Goal: Task Accomplishment & Management: Complete application form

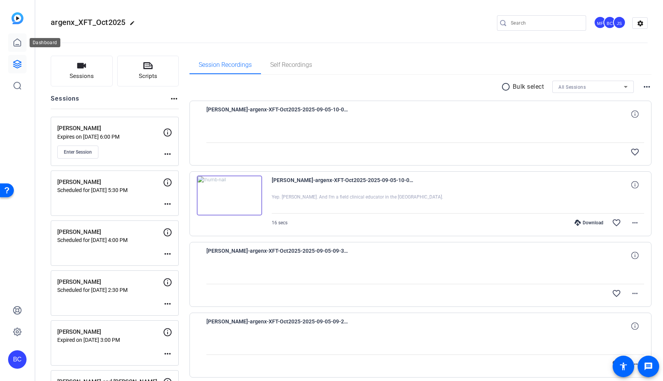
click at [17, 46] on icon at bounding box center [17, 42] width 7 height 7
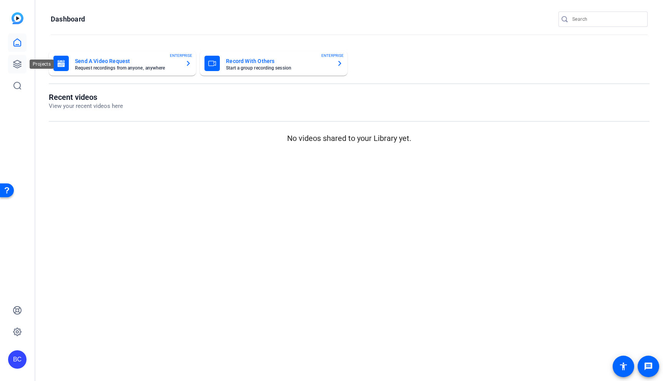
click at [20, 67] on icon at bounding box center [17, 64] width 9 height 9
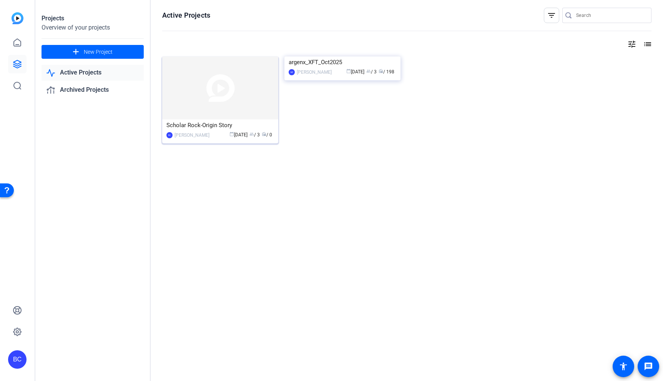
click at [224, 94] on img at bounding box center [220, 87] width 116 height 63
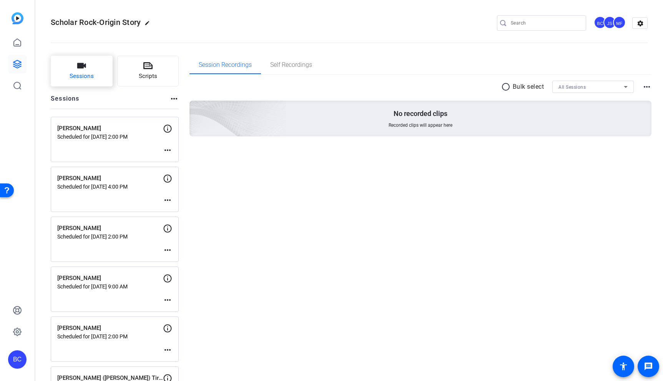
click at [98, 75] on button "Sessions" at bounding box center [82, 71] width 62 height 31
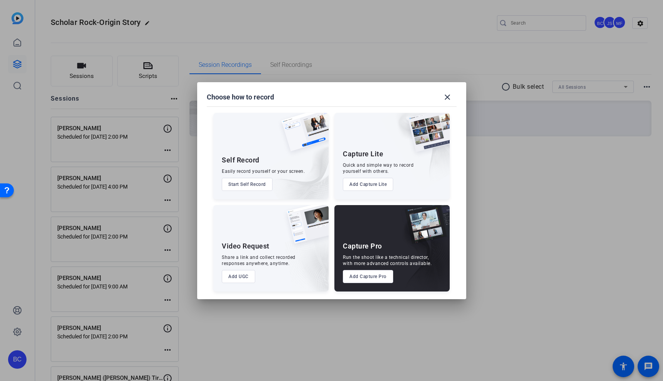
click at [365, 278] on button "Add Capture Pro" at bounding box center [368, 276] width 50 height 13
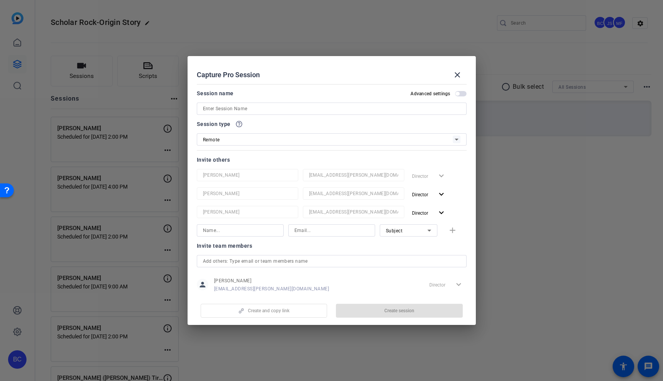
click at [459, 91] on span "button" at bounding box center [461, 93] width 12 height 5
click at [328, 107] on input at bounding box center [331, 108] width 257 height 9
paste input "[PERSON_NAME]"
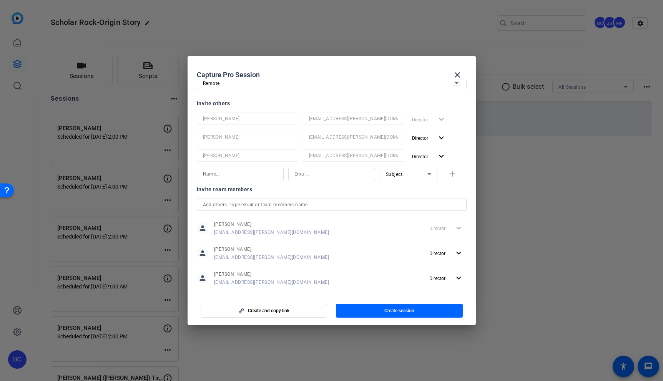
scroll to position [101, 0]
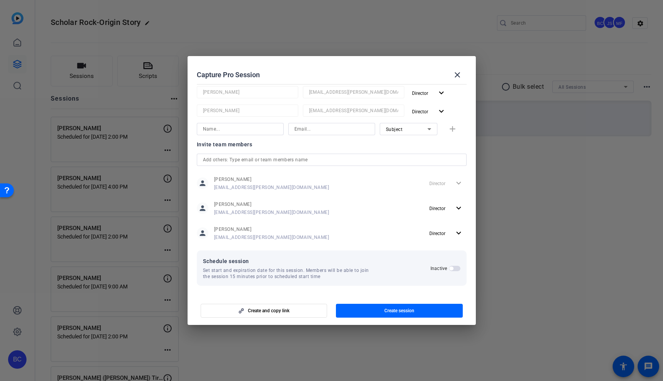
type input "[PERSON_NAME]"
click at [451, 268] on span "button" at bounding box center [451, 269] width 4 height 4
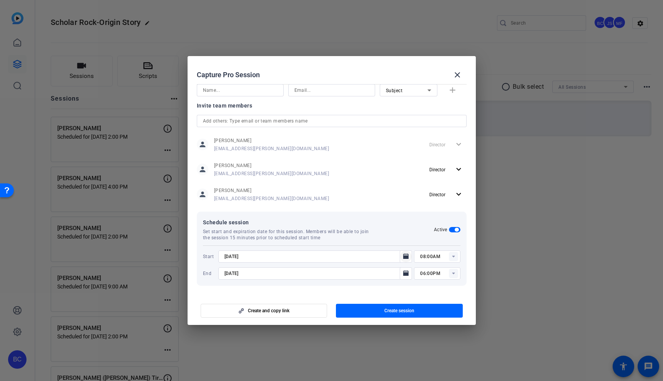
click at [405, 258] on icon "Open calendar" at bounding box center [405, 256] width 5 height 5
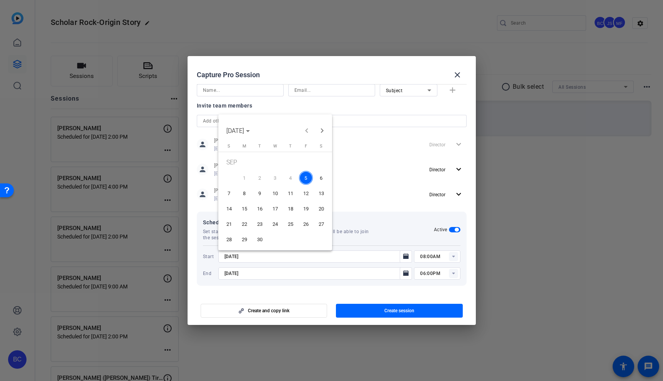
click at [246, 194] on span "8" at bounding box center [244, 193] width 14 height 14
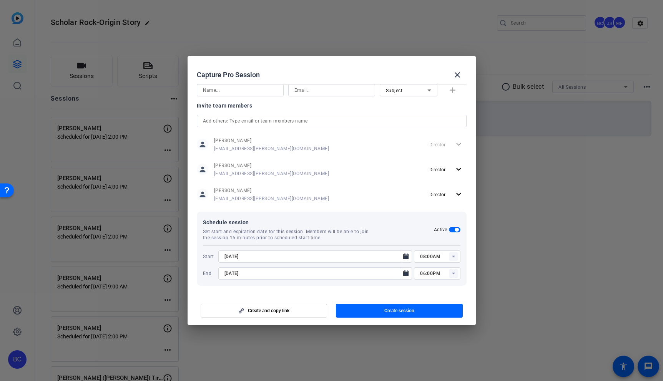
type input "[DATE]"
click at [406, 275] on icon "Open calendar" at bounding box center [405, 272] width 5 height 5
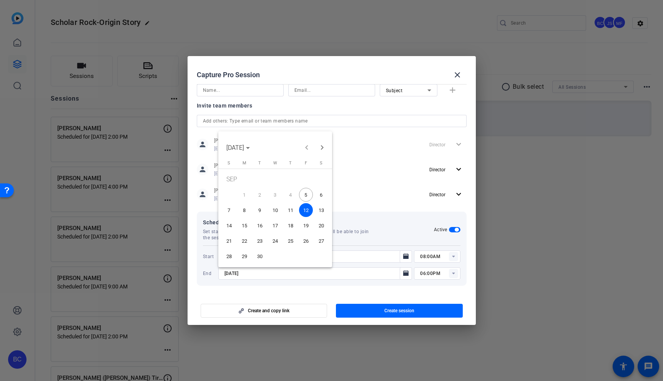
click at [246, 205] on span "8" at bounding box center [244, 210] width 14 height 14
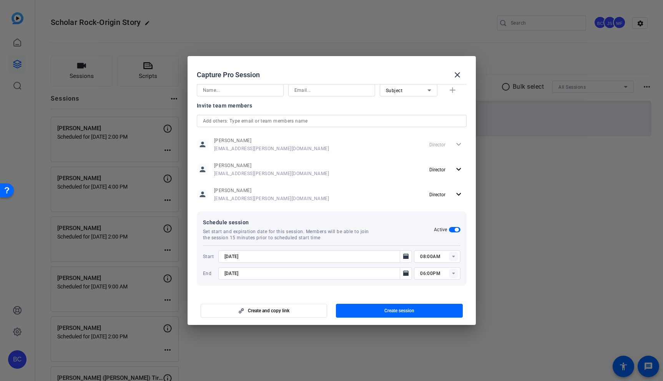
type input "[DATE]"
click at [454, 257] on rect at bounding box center [453, 256] width 9 height 9
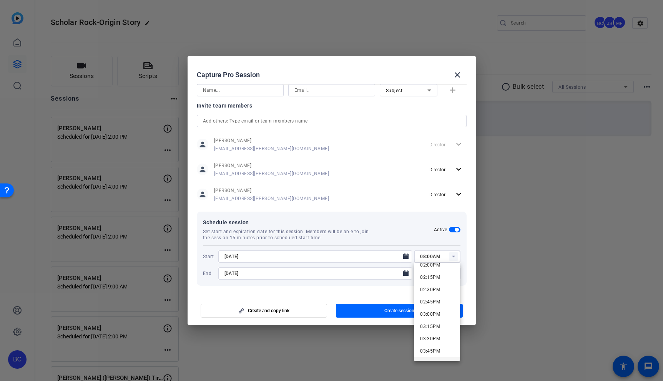
scroll to position [693, 0]
click at [429, 266] on span "02:00PM" at bounding box center [430, 266] width 20 height 5
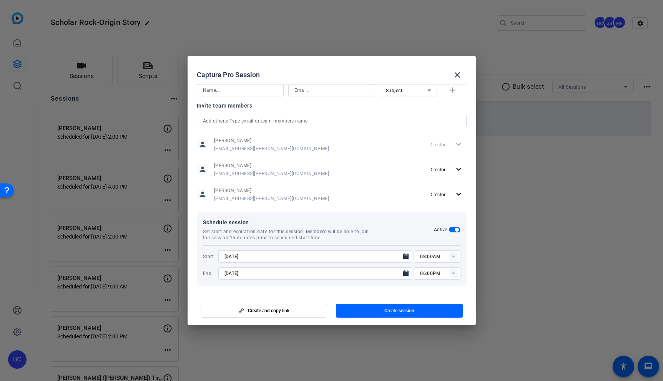
type input "02:00PM"
click at [452, 274] on rect at bounding box center [453, 273] width 9 height 9
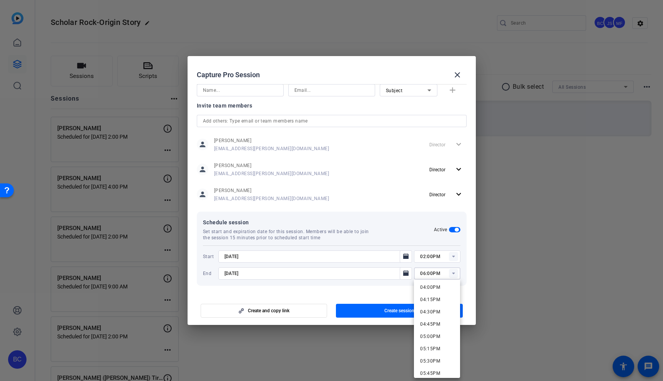
scroll to position [789, 0]
click at [431, 336] on span "05:00PM" at bounding box center [430, 335] width 20 height 5
type input "05:00PM"
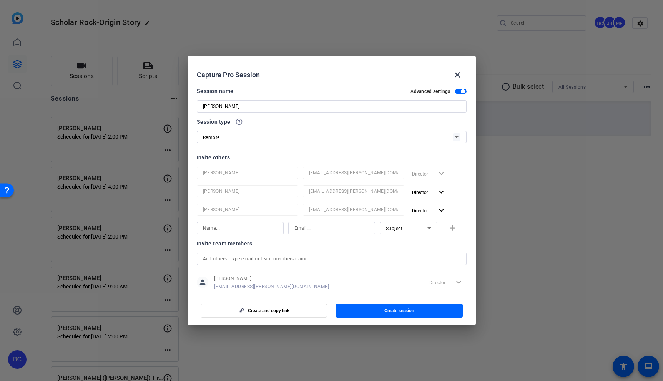
scroll to position [0, 0]
click at [224, 231] on input at bounding box center [240, 230] width 75 height 9
type input "[PERSON_NAME]"
click at [323, 230] on input at bounding box center [331, 230] width 75 height 9
paste input "[EMAIL_ADDRESS][PERSON_NAME][DOMAIN_NAME]"
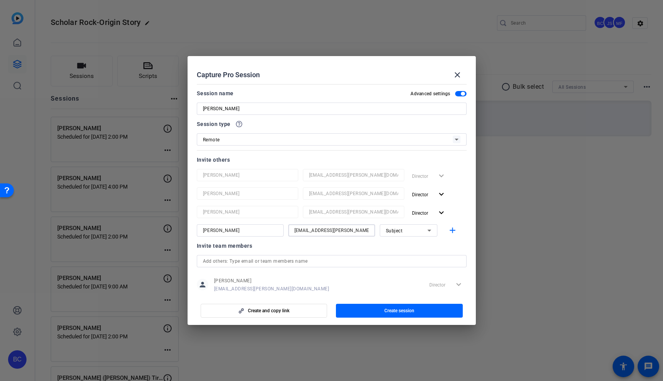
type input "[EMAIL_ADDRESS][PERSON_NAME][DOMAIN_NAME]"
click at [405, 229] on div "Subject" at bounding box center [406, 231] width 41 height 10
click at [409, 247] on span "Collaborator" at bounding box center [400, 245] width 28 height 9
click at [452, 229] on mat-icon "add" at bounding box center [452, 231] width 10 height 10
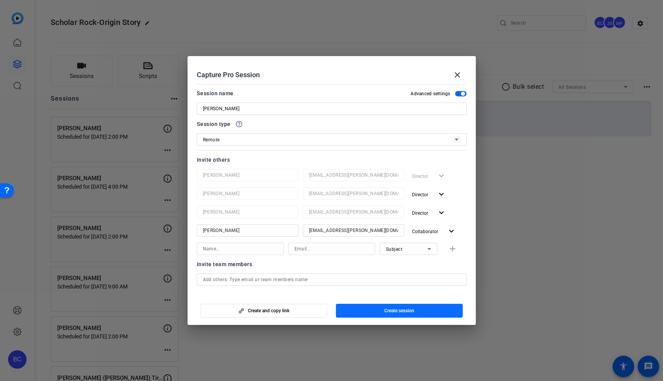
click at [414, 310] on span "button" at bounding box center [399, 311] width 127 height 18
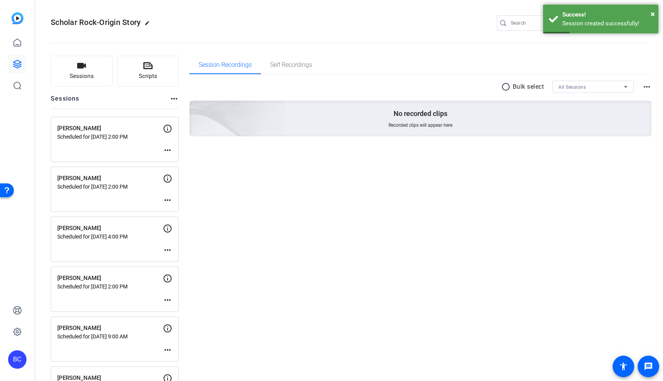
click at [167, 148] on mat-icon "more_horiz" at bounding box center [167, 150] width 9 height 9
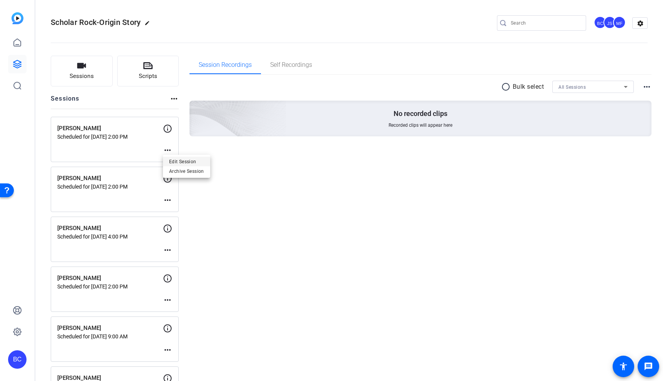
click at [187, 158] on span "Edit Session" at bounding box center [186, 161] width 35 height 9
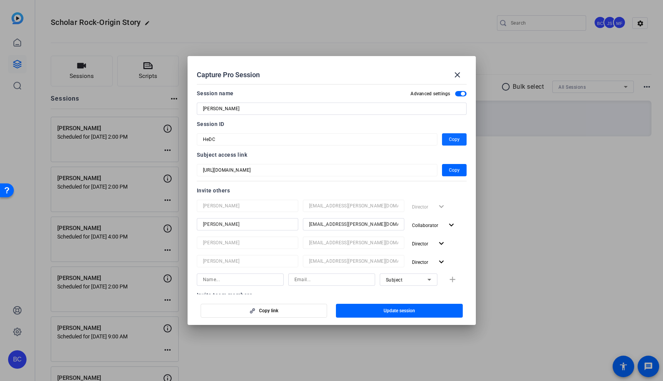
click at [456, 138] on span "Copy" at bounding box center [454, 139] width 11 height 9
click at [458, 75] on mat-icon "close" at bounding box center [456, 74] width 9 height 9
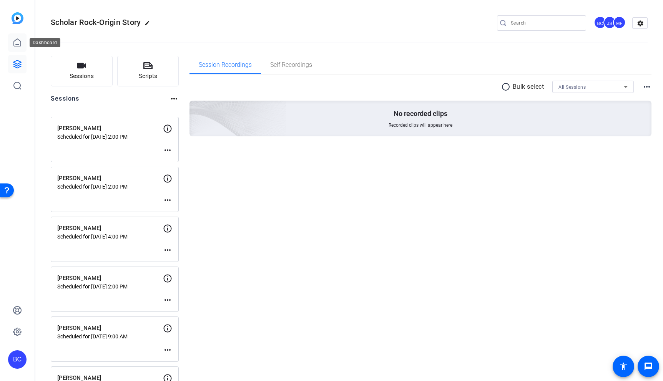
click at [18, 43] on icon at bounding box center [17, 42] width 9 height 9
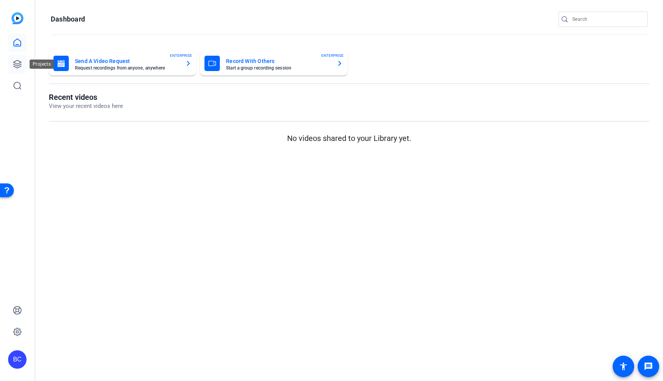
click at [17, 65] on icon at bounding box center [17, 64] width 9 height 9
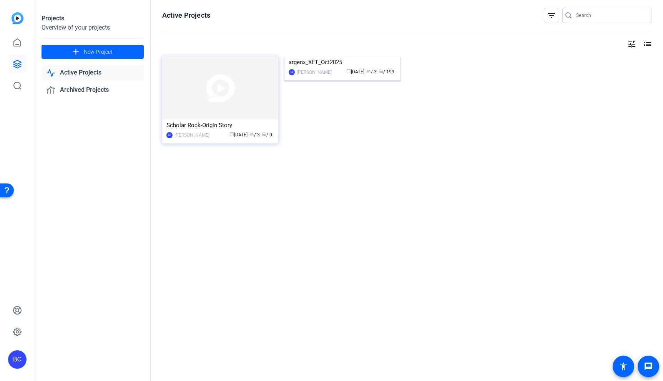
click at [334, 56] on img at bounding box center [342, 56] width 116 height 0
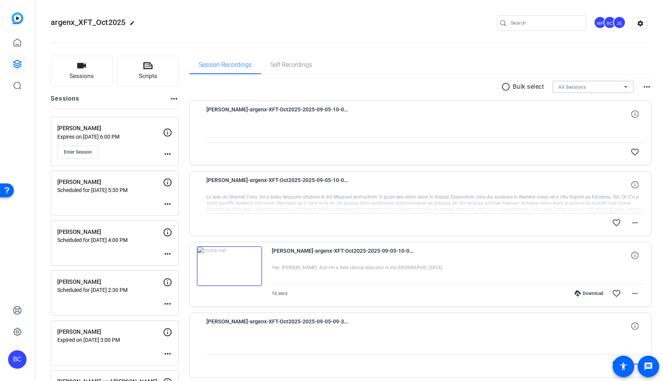
click at [595, 87] on div "All Sessions" at bounding box center [590, 87] width 65 height 10
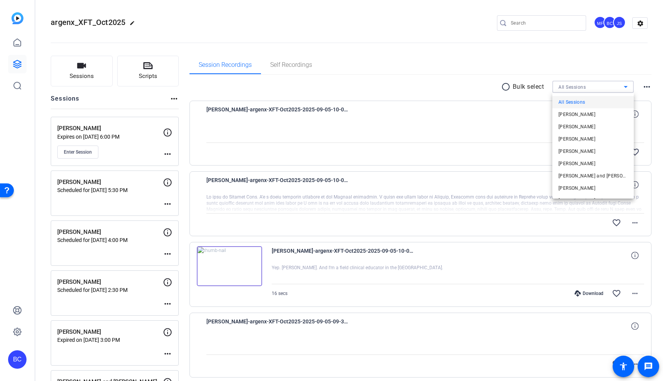
click at [88, 73] on div at bounding box center [331, 190] width 663 height 381
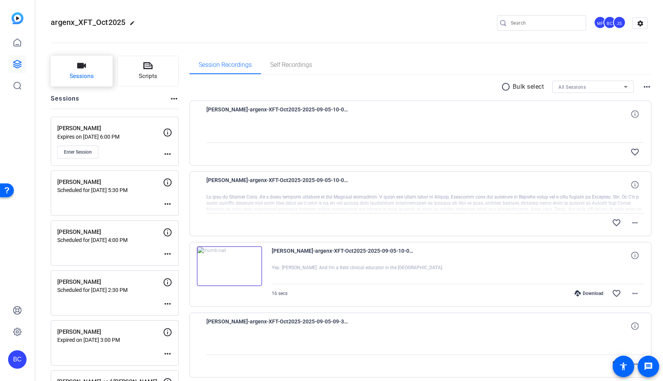
click at [91, 72] on span "Sessions" at bounding box center [82, 76] width 24 height 9
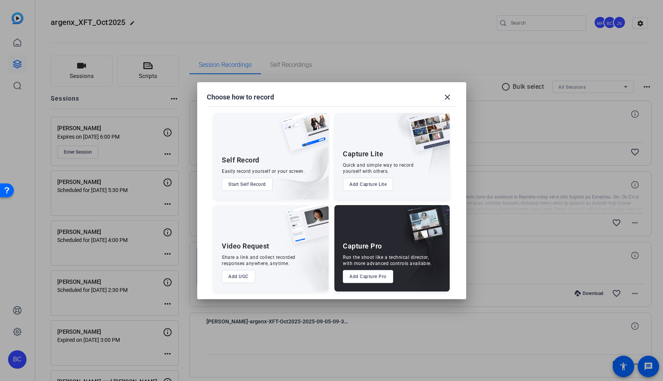
click at [374, 277] on button "Add Capture Pro" at bounding box center [368, 276] width 50 height 13
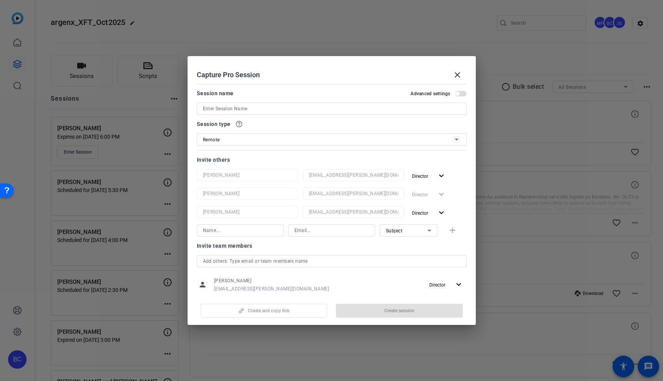
click at [458, 92] on span "button" at bounding box center [457, 94] width 4 height 4
click at [281, 105] on input at bounding box center [331, 108] width 257 height 9
paste input "[PERSON_NAME]"
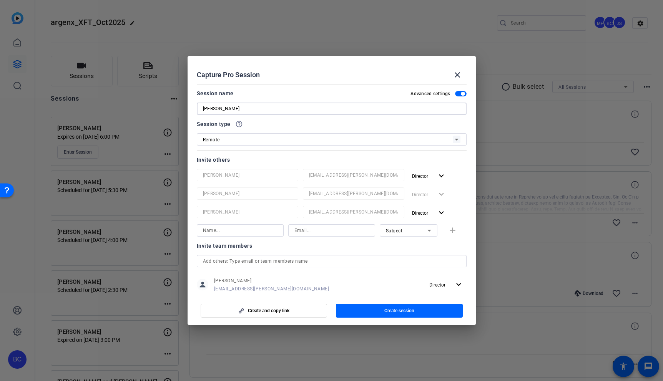
type input "[PERSON_NAME]"
click at [306, 230] on input at bounding box center [331, 230] width 75 height 9
click at [234, 234] on input at bounding box center [240, 230] width 75 height 9
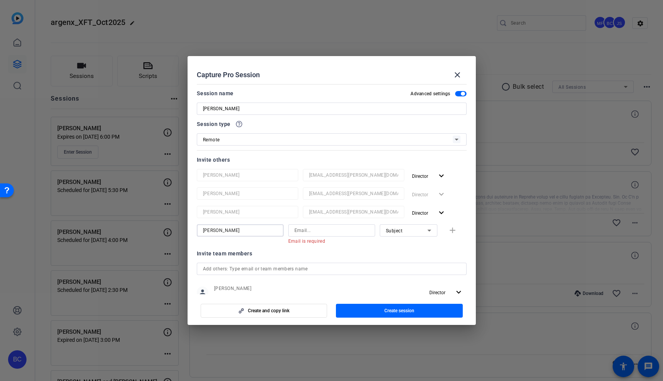
type input "[PERSON_NAME]"
click at [299, 230] on input at bounding box center [331, 230] width 75 height 9
paste input "[EMAIL_ADDRESS][PERSON_NAME][DOMAIN_NAME]"
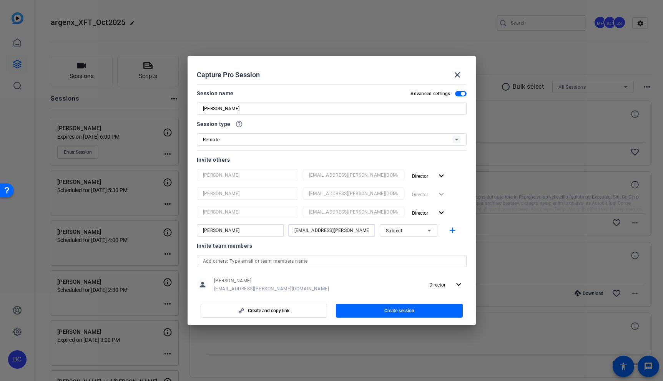
type input "[EMAIL_ADDRESS][PERSON_NAME][DOMAIN_NAME]"
click at [404, 227] on div "Subject" at bounding box center [406, 231] width 41 height 10
click at [405, 242] on span "Collaborator" at bounding box center [400, 245] width 28 height 9
click at [455, 231] on mat-icon "add" at bounding box center [452, 231] width 10 height 10
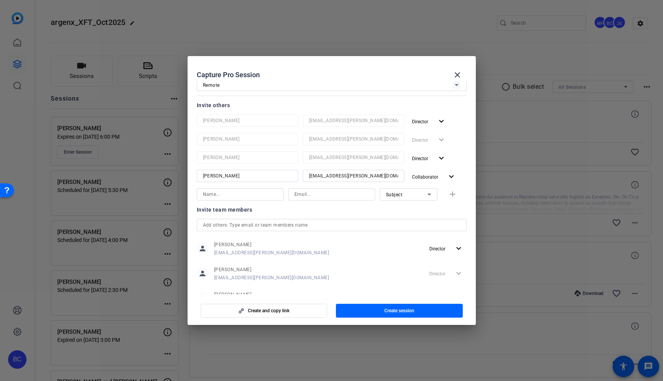
scroll to position [120, 0]
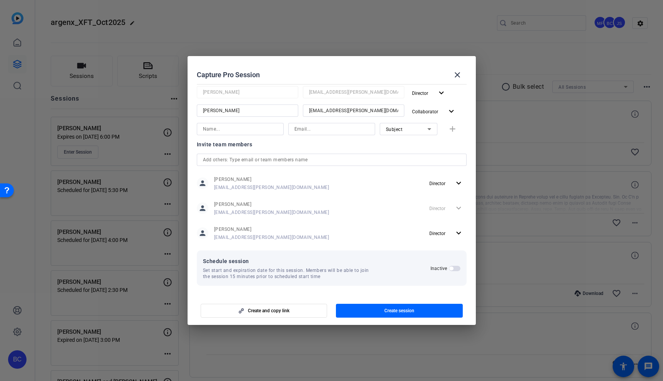
click at [452, 268] on span "button" at bounding box center [451, 269] width 4 height 4
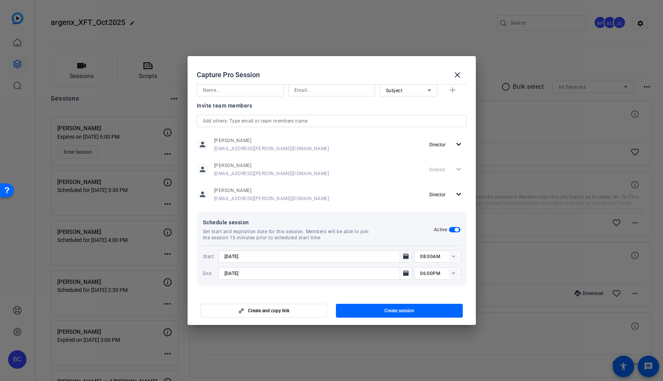
click at [403, 257] on icon "Open calendar" at bounding box center [405, 256] width 5 height 5
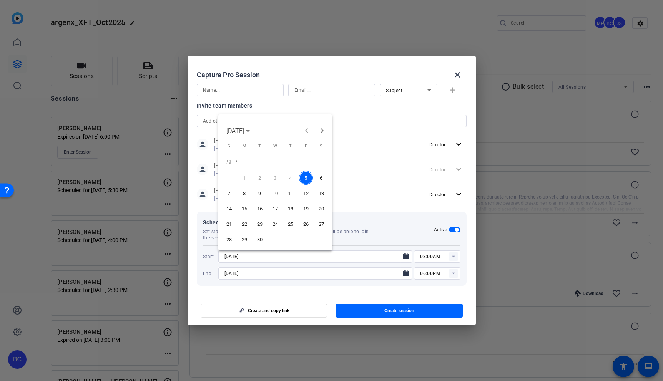
click at [277, 190] on span "10" at bounding box center [275, 193] width 14 height 14
type input "[DATE]"
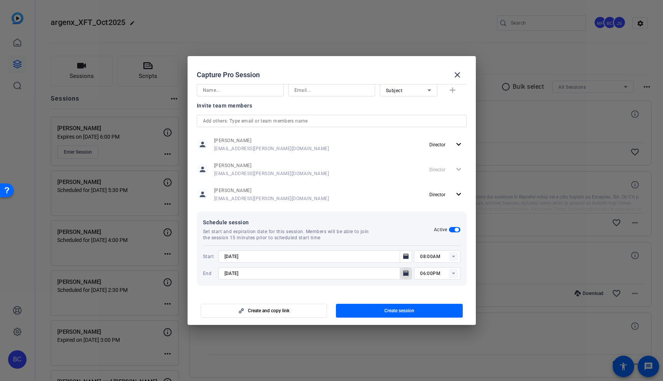
click at [407, 273] on icon "Open calendar" at bounding box center [405, 272] width 5 height 5
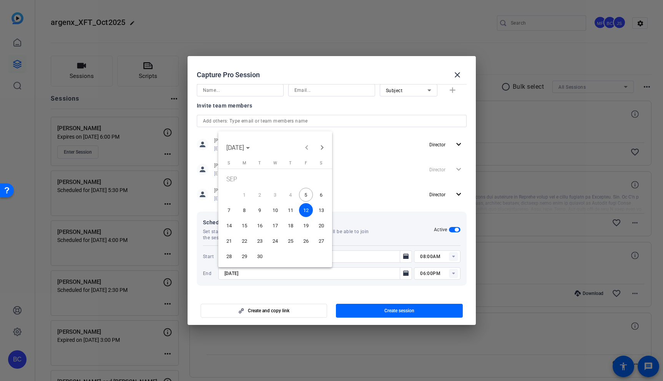
click at [275, 208] on span "10" at bounding box center [275, 210] width 14 height 14
type input "[DATE]"
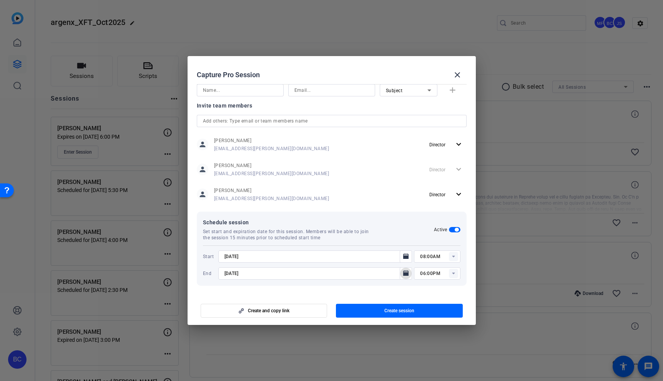
click at [455, 260] on rect at bounding box center [453, 256] width 9 height 9
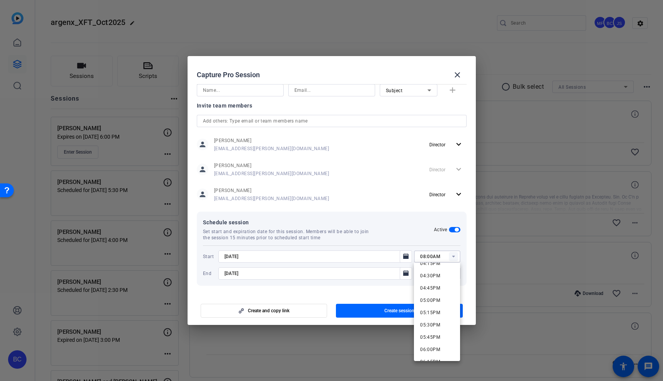
scroll to position [797, 0]
click at [430, 282] on span "04:30PM" at bounding box center [430, 285] width 20 height 9
type input "04:30PM"
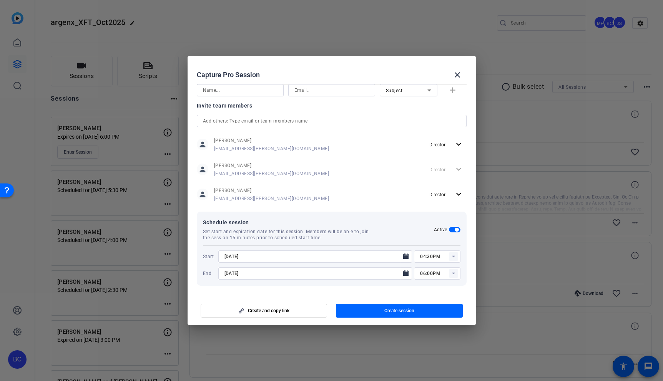
click at [453, 275] on rect at bounding box center [453, 273] width 9 height 9
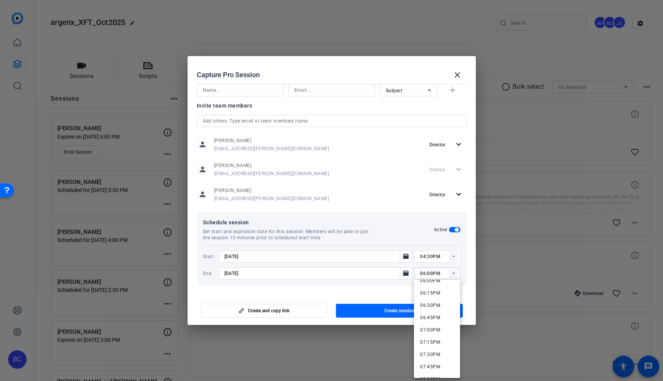
scroll to position [898, 0]
click at [437, 348] on span "07:30PM" at bounding box center [430, 348] width 20 height 5
type input "07:30PM"
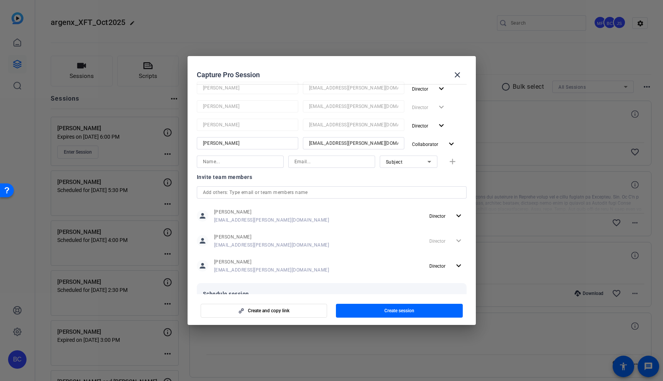
scroll to position [159, 0]
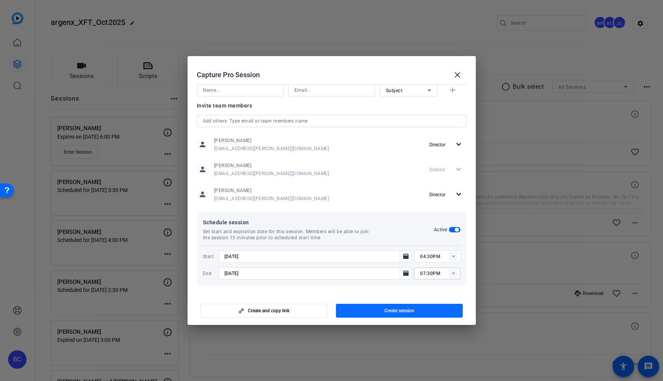
click at [427, 309] on span "button" at bounding box center [399, 311] width 127 height 18
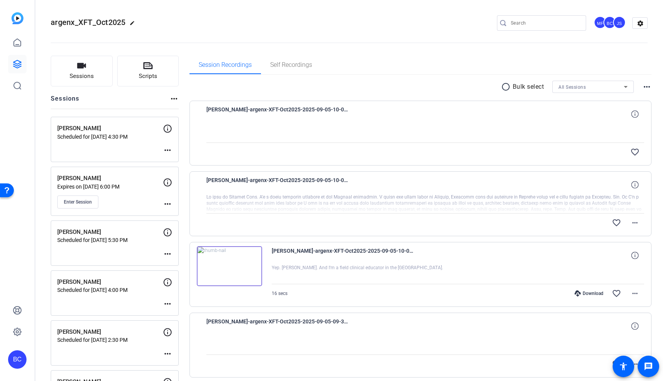
click at [167, 150] on mat-icon "more_horiz" at bounding box center [167, 150] width 9 height 9
click at [191, 160] on span "Edit Session" at bounding box center [186, 161] width 35 height 9
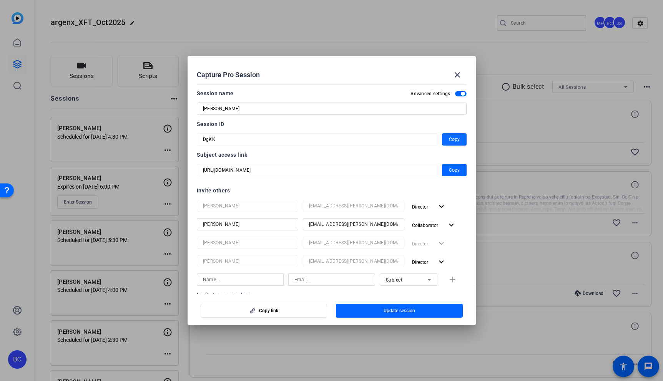
click at [451, 137] on span "Copy" at bounding box center [454, 139] width 11 height 9
click at [459, 74] on mat-icon "close" at bounding box center [456, 74] width 9 height 9
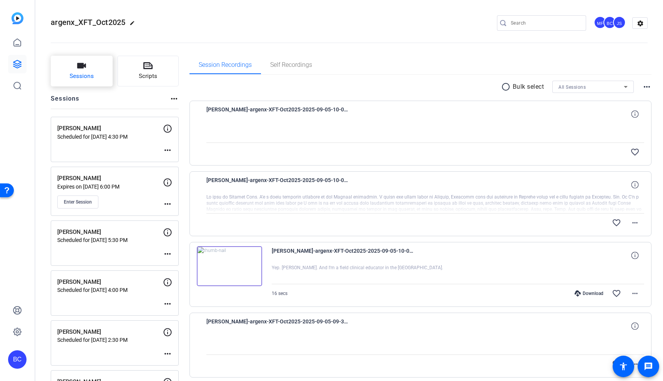
click at [98, 71] on button "Sessions" at bounding box center [82, 71] width 62 height 31
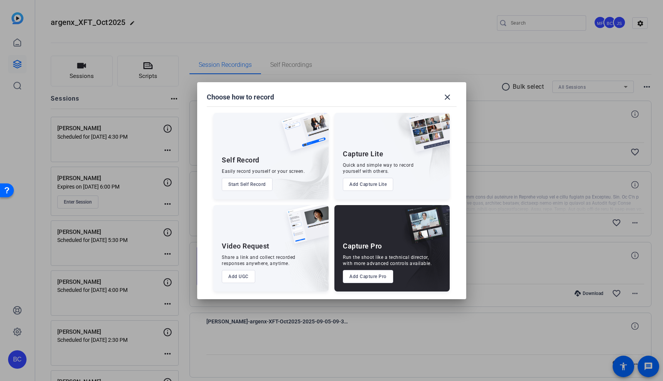
click at [367, 274] on button "Add Capture Pro" at bounding box center [368, 276] width 50 height 13
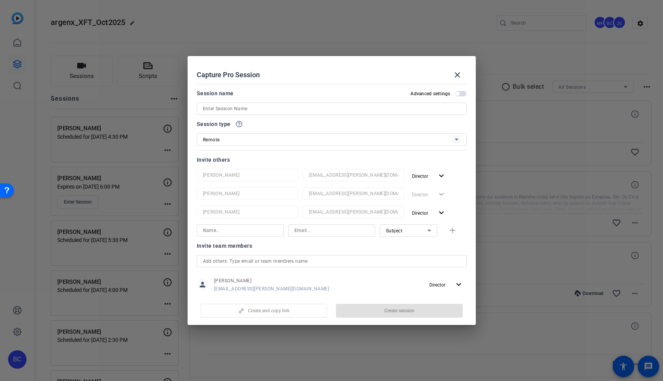
click at [458, 93] on span "button" at bounding box center [457, 94] width 4 height 4
click at [246, 109] on input at bounding box center [331, 108] width 257 height 9
paste input "[PERSON_NAME]"
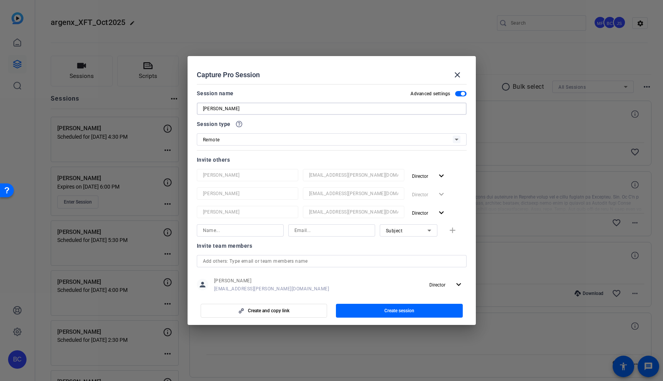
type input "[PERSON_NAME]"
click at [250, 232] on input at bounding box center [240, 230] width 75 height 9
type input "[PERSON_NAME]"
click at [411, 232] on div "Subject" at bounding box center [406, 231] width 41 height 10
click at [404, 246] on span "Collaborator" at bounding box center [400, 245] width 28 height 9
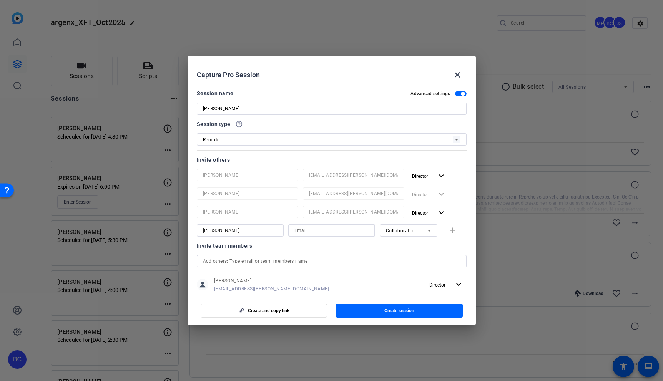
click at [326, 231] on input at bounding box center [331, 230] width 75 height 9
paste input "[EMAIL_ADDRESS][PERSON_NAME][DOMAIN_NAME]"
type input "[EMAIL_ADDRESS][PERSON_NAME][DOMAIN_NAME]"
click at [452, 230] on mat-icon "add" at bounding box center [452, 231] width 10 height 10
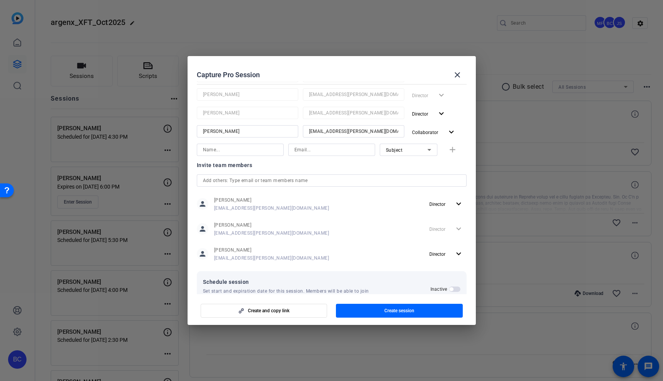
scroll to position [120, 0]
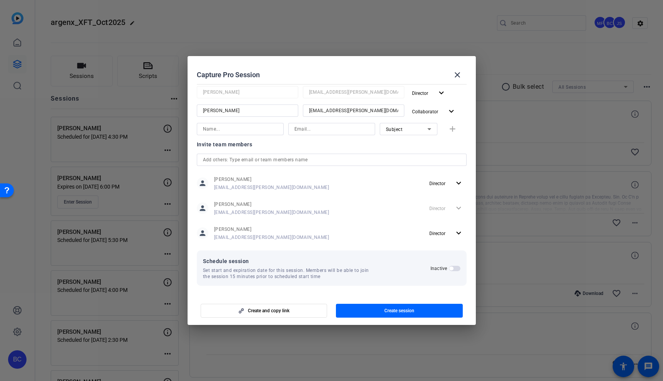
click at [451, 269] on span "button" at bounding box center [451, 269] width 4 height 4
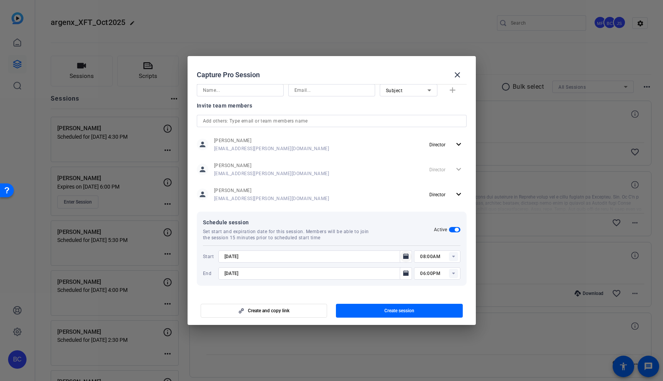
click at [409, 257] on icon "Open calendar" at bounding box center [406, 256] width 6 height 9
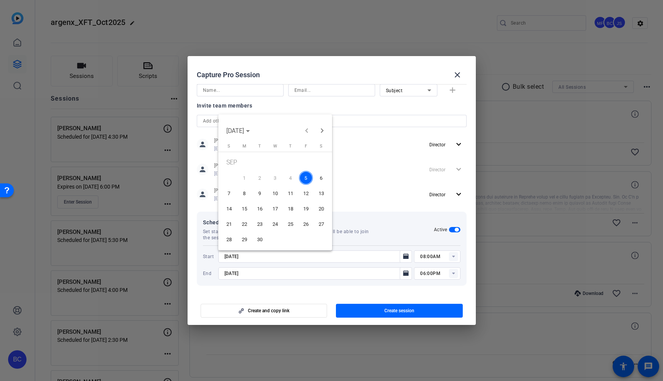
click at [247, 206] on span "15" at bounding box center [244, 209] width 14 height 14
type input "[DATE]"
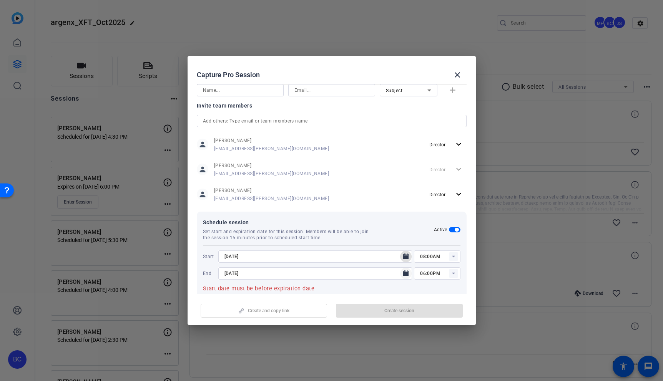
click at [405, 273] on icon "Open calendar" at bounding box center [405, 272] width 5 height 5
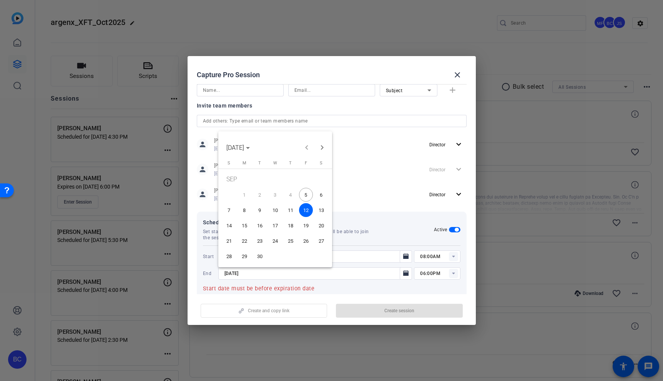
click at [244, 228] on span "15" at bounding box center [244, 226] width 14 height 14
type input "[DATE]"
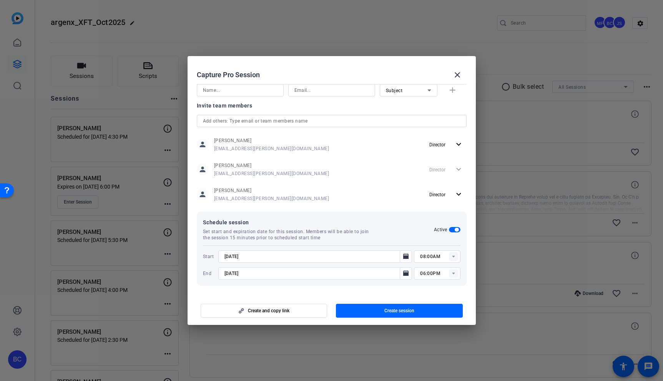
click at [452, 257] on icon at bounding box center [453, 257] width 3 height 2
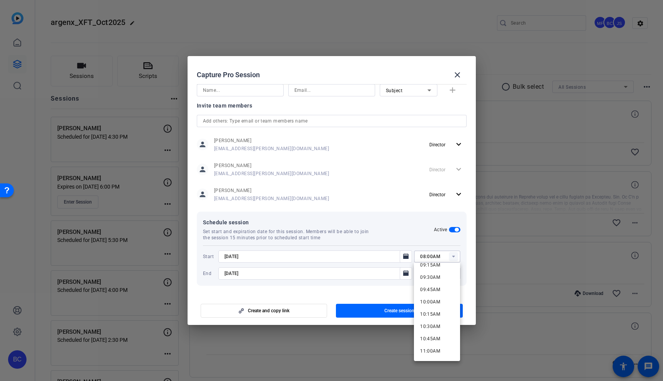
scroll to position [464, 0]
click at [432, 300] on span "10:00AM" at bounding box center [430, 299] width 20 height 5
type input "10:00AM"
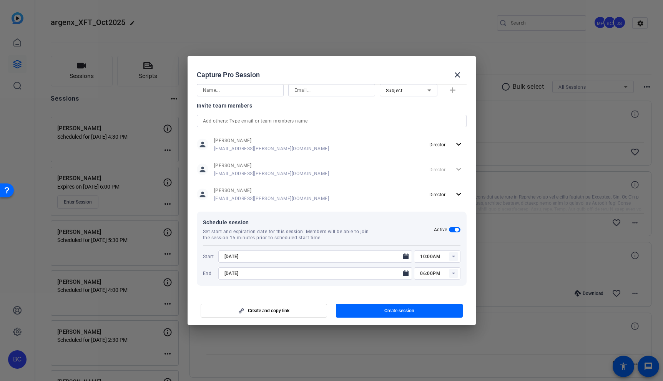
click at [452, 273] on icon at bounding box center [453, 274] width 3 height 2
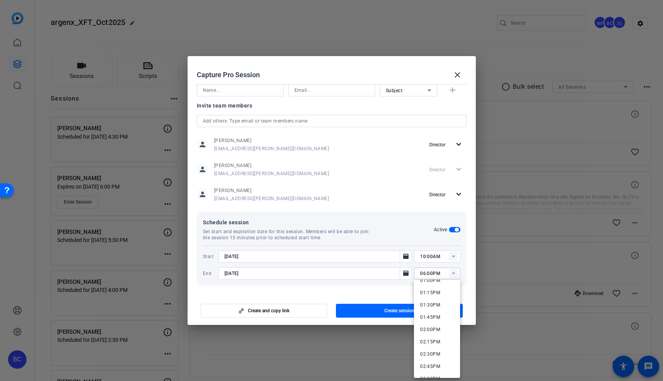
scroll to position [632, 0]
click at [435, 292] on span "01:00PM" at bounding box center [430, 295] width 20 height 9
type input "01:00PM"
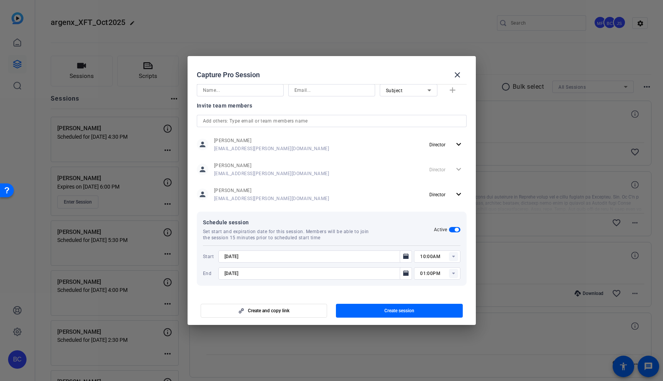
click at [453, 275] on rect at bounding box center [453, 273] width 9 height 9
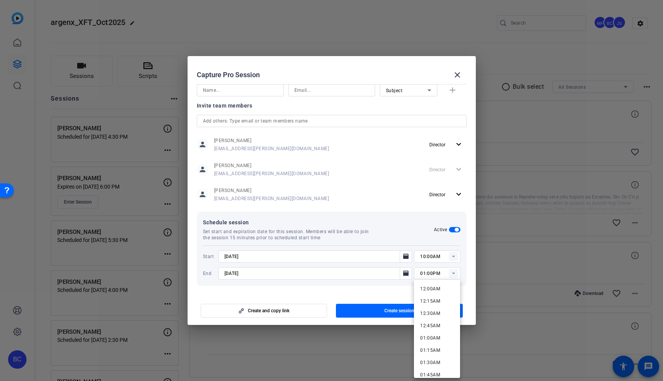
click at [467, 255] on mat-dialog-content "Session name Advanced settings [PERSON_NAME] Session type help_outline Remote I…" at bounding box center [331, 187] width 288 height 213
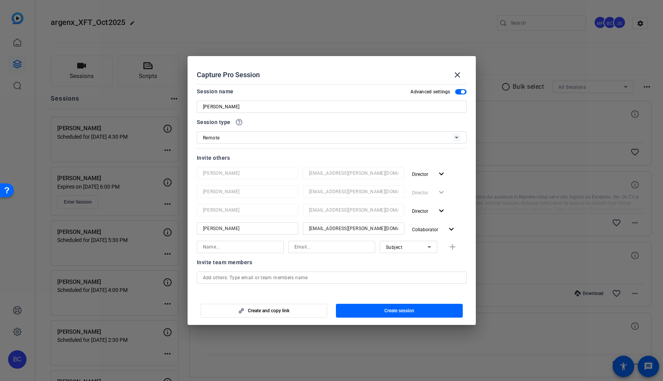
scroll to position [0, 0]
click at [406, 309] on span "Create session" at bounding box center [399, 311] width 30 height 6
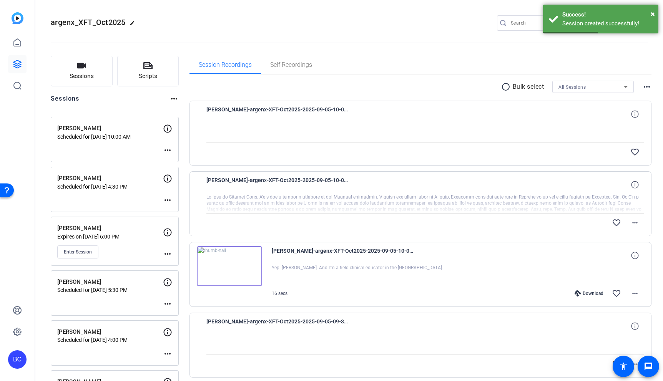
click at [168, 149] on mat-icon "more_horiz" at bounding box center [167, 150] width 9 height 9
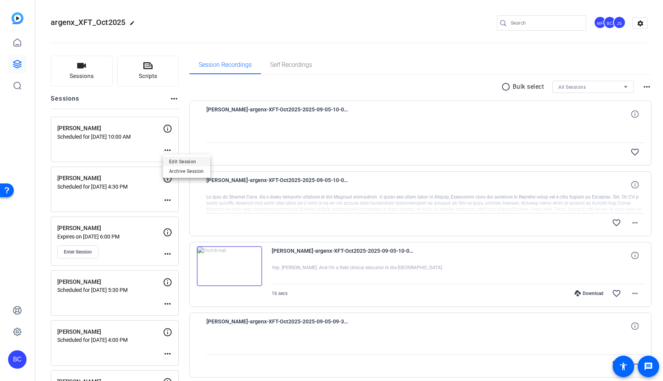
click at [191, 160] on span "Edit Session" at bounding box center [186, 161] width 35 height 9
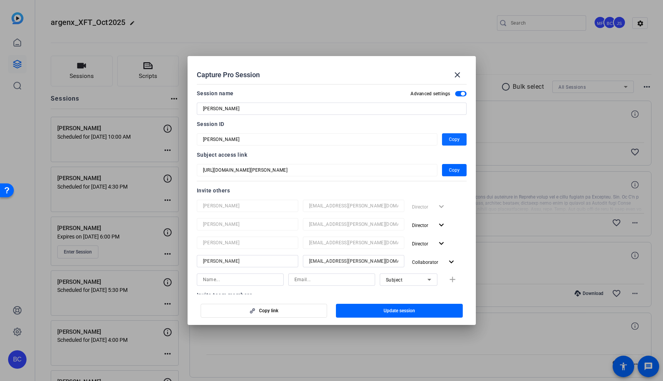
click at [445, 141] on span "button" at bounding box center [454, 139] width 25 height 18
click at [459, 71] on mat-icon "close" at bounding box center [456, 74] width 9 height 9
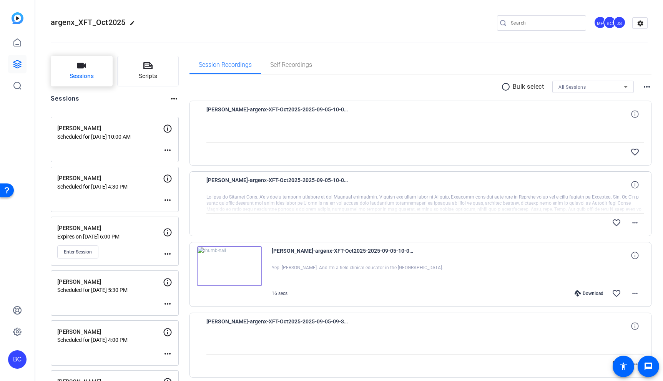
click at [97, 68] on button "Sessions" at bounding box center [82, 71] width 62 height 31
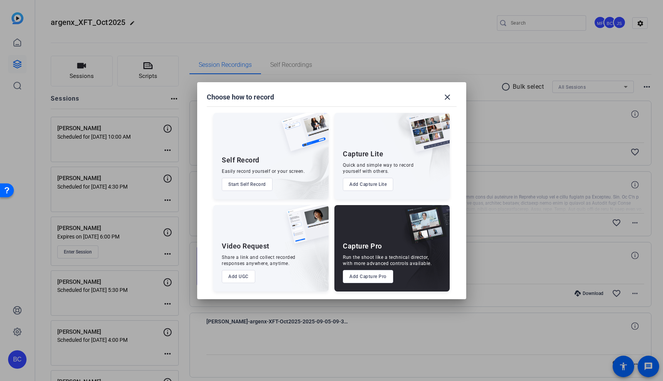
click at [371, 274] on button "Add Capture Pro" at bounding box center [368, 276] width 50 height 13
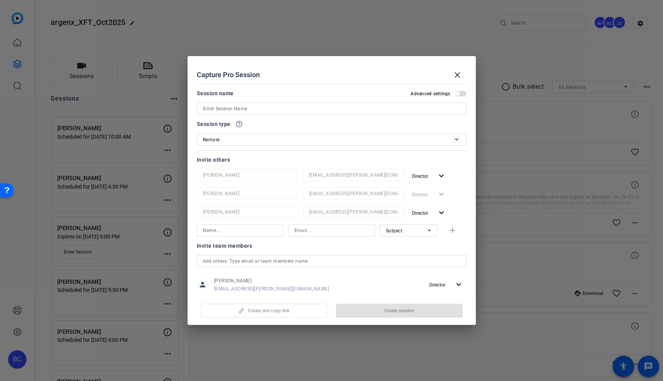
click at [459, 95] on span "button" at bounding box center [461, 93] width 12 height 5
click at [366, 108] on input at bounding box center [331, 108] width 257 height 9
paste input "[PERSON_NAME]"
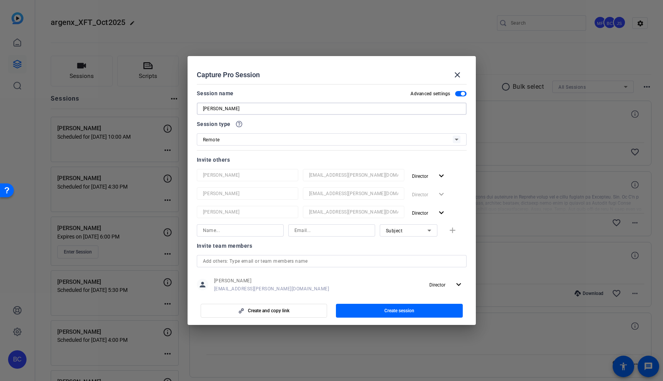
type input "[PERSON_NAME]"
click at [244, 229] on input at bounding box center [240, 230] width 75 height 9
type input "[PERSON_NAME]"
click at [421, 229] on div "Subject" at bounding box center [406, 231] width 41 height 10
click at [412, 241] on span "Collaborator" at bounding box center [400, 245] width 28 height 9
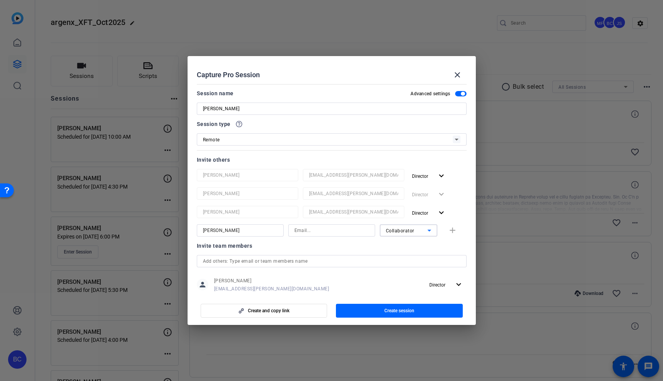
click at [320, 230] on input at bounding box center [331, 230] width 75 height 9
click at [331, 222] on div at bounding box center [353, 222] width 101 height 8
click at [329, 227] on input at bounding box center [331, 230] width 75 height 9
paste input "[EMAIL_ADDRESS][PERSON_NAME][DOMAIN_NAME]"
type input "[EMAIL_ADDRESS][PERSON_NAME][DOMAIN_NAME]"
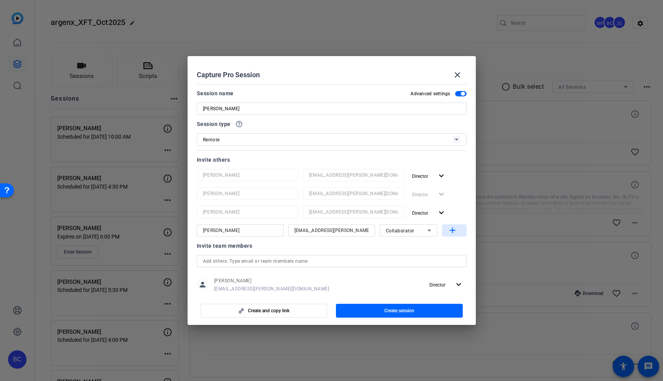
click at [452, 232] on mat-icon "add" at bounding box center [452, 231] width 10 height 10
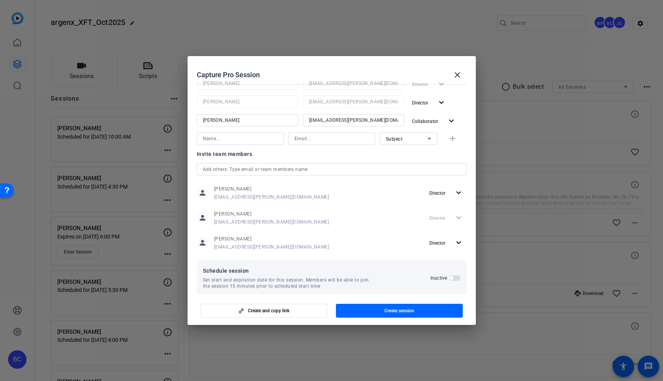
scroll to position [120, 0]
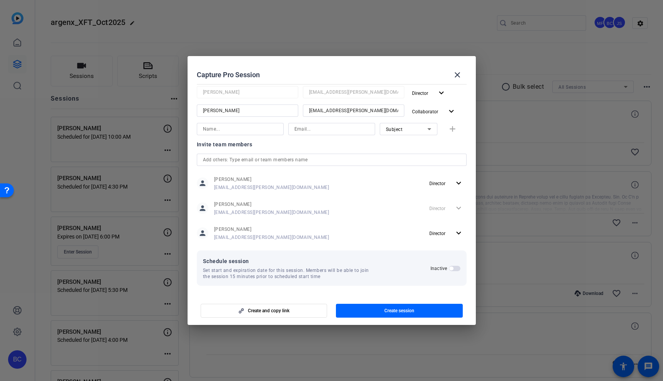
click at [451, 267] on span "button" at bounding box center [451, 269] width 4 height 4
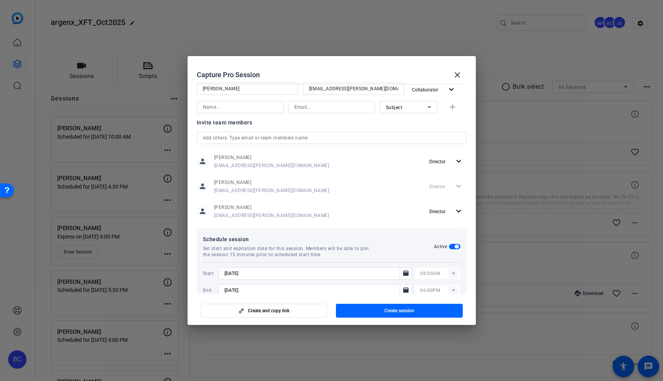
scroll to position [159, 0]
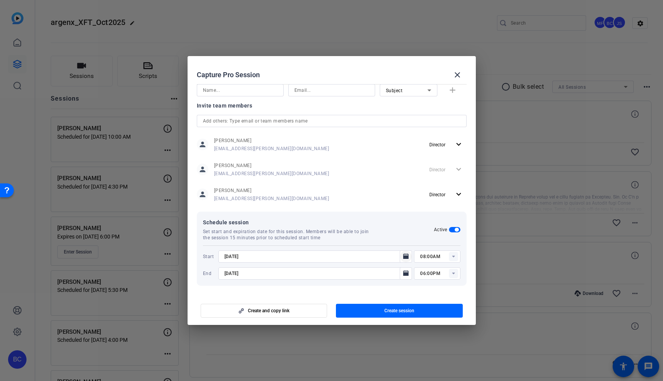
click at [406, 256] on icon "Open calendar" at bounding box center [405, 256] width 5 height 5
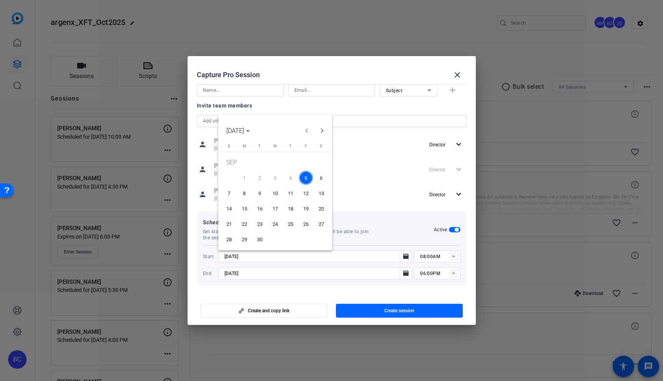
click at [241, 207] on span "15" at bounding box center [244, 209] width 14 height 14
type input "[DATE]"
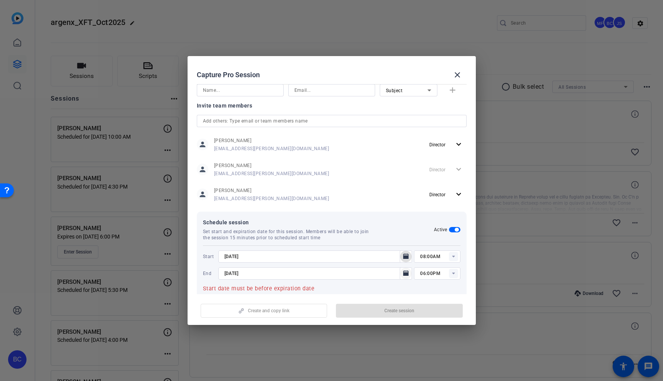
click at [406, 272] on icon "Open calendar" at bounding box center [406, 273] width 6 height 9
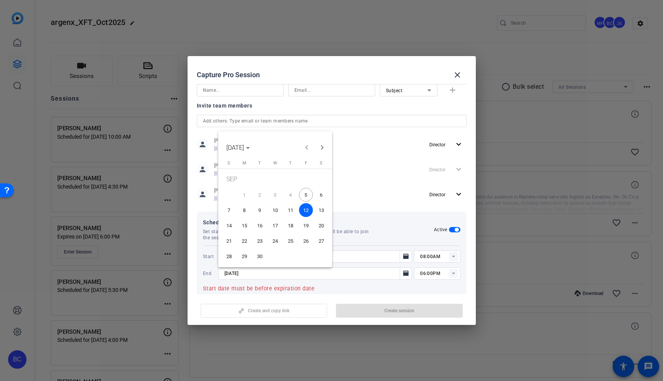
click at [244, 221] on span "15" at bounding box center [244, 226] width 14 height 14
type input "[DATE]"
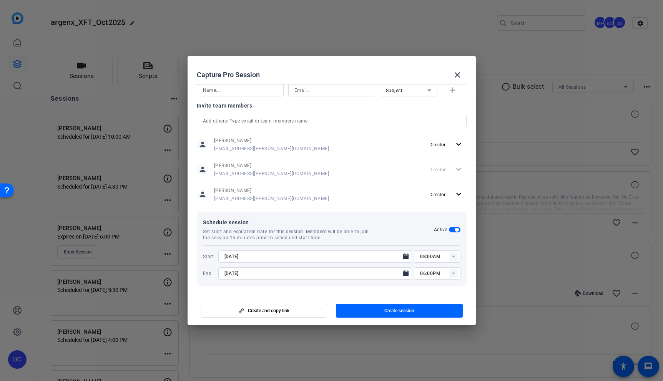
click at [453, 257] on icon at bounding box center [453, 257] width 3 height 2
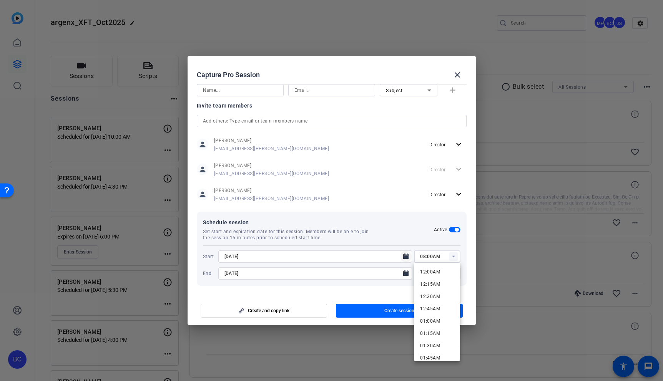
drag, startPoint x: 425, startPoint y: 257, endPoint x: 406, endPoint y: 257, distance: 18.8
click at [406, 257] on div "[DATE] 08:00AM" at bounding box center [339, 256] width 242 height 12
type input "11:00AM"
click at [429, 247] on div "Start [DATE] 11:00AM End [DATE] 06:00PM" at bounding box center [331, 262] width 257 height 34
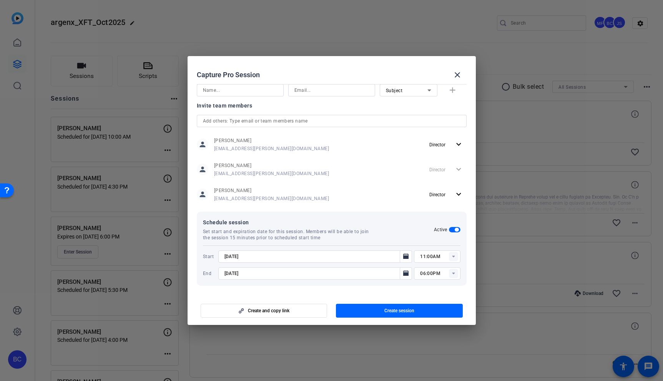
click at [454, 277] on rect at bounding box center [453, 273] width 9 height 9
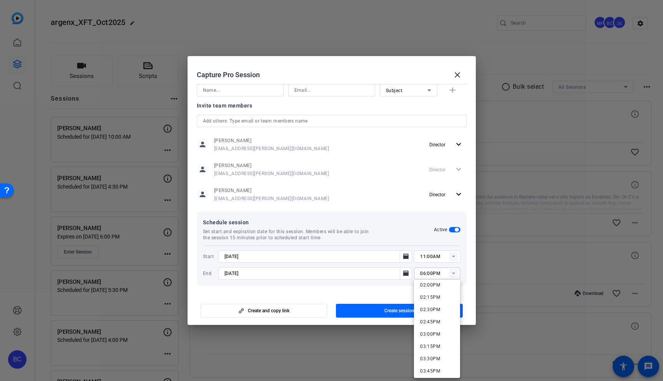
scroll to position [677, 0]
click at [434, 302] on span "02:00PM" at bounding box center [430, 299] width 20 height 5
type input "02:00PM"
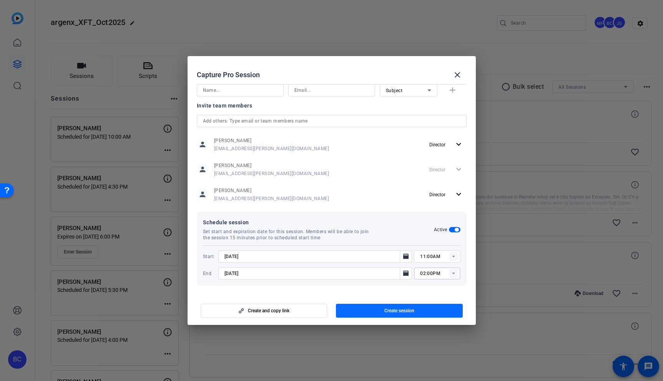
click at [427, 311] on span "button" at bounding box center [399, 311] width 127 height 18
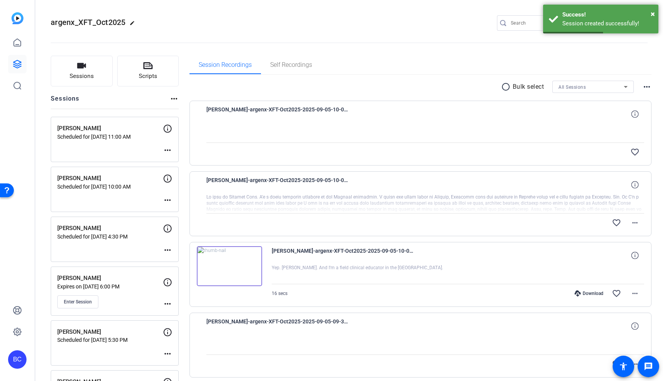
click at [167, 148] on mat-icon "more_horiz" at bounding box center [167, 150] width 9 height 9
click at [187, 164] on span "Edit Session" at bounding box center [186, 161] width 35 height 9
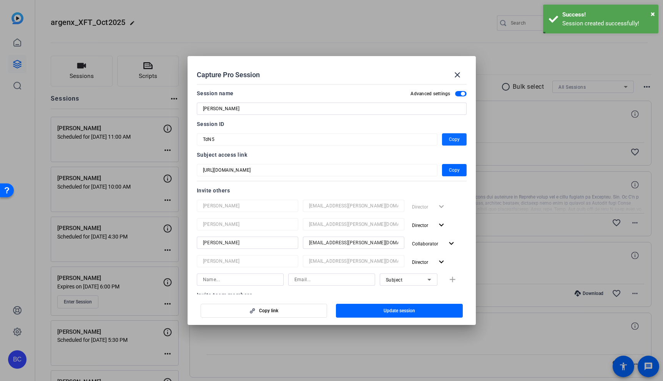
click at [459, 142] on span "Copy" at bounding box center [454, 139] width 11 height 9
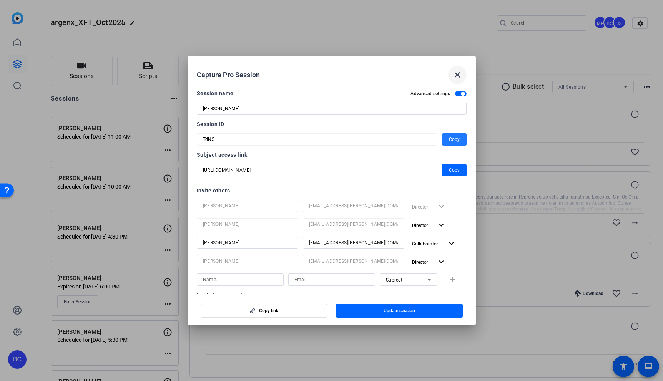
click at [455, 76] on mat-icon "close" at bounding box center [456, 74] width 9 height 9
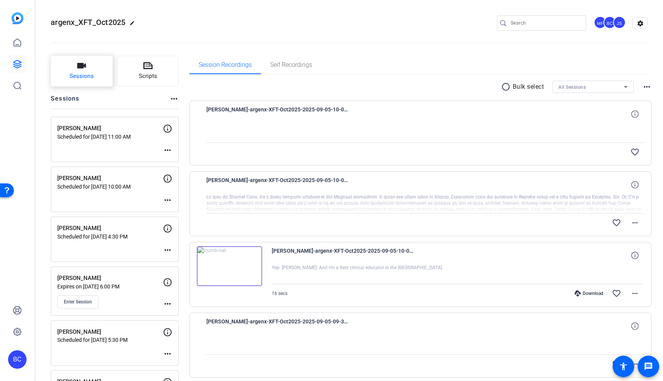
click at [80, 75] on span "Sessions" at bounding box center [82, 76] width 24 height 9
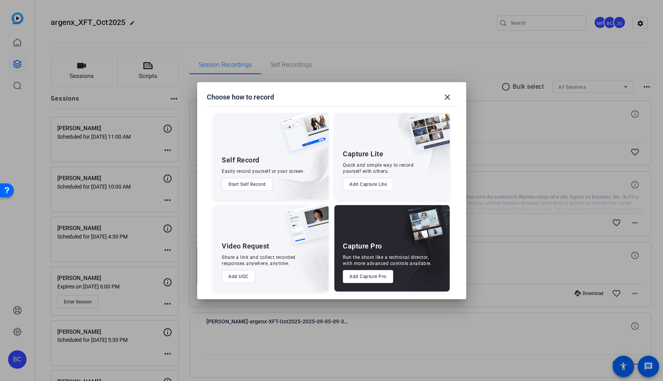
click at [366, 275] on button "Add Capture Pro" at bounding box center [368, 276] width 50 height 13
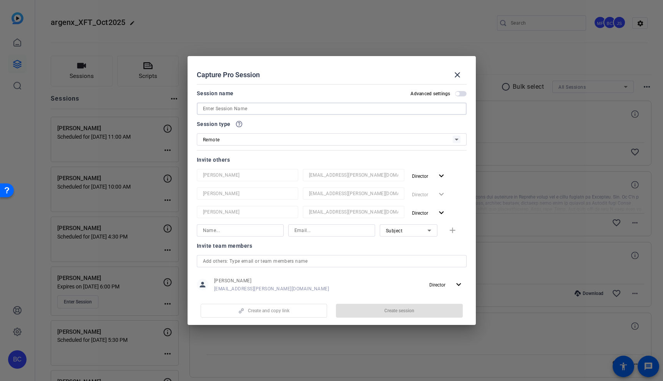
click at [259, 110] on input at bounding box center [331, 108] width 257 height 9
paste input "[PERSON_NAME]"
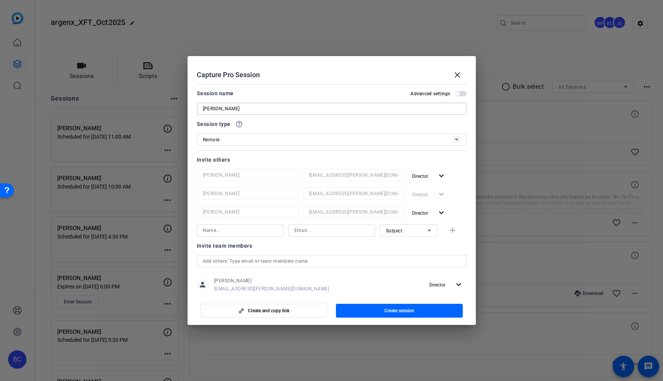
type input "[PERSON_NAME]"
click at [458, 92] on span "button" at bounding box center [457, 94] width 4 height 4
click at [250, 231] on input at bounding box center [240, 230] width 75 height 9
type input "[PERSON_NAME]"
click at [401, 230] on span "Subject" at bounding box center [394, 230] width 17 height 5
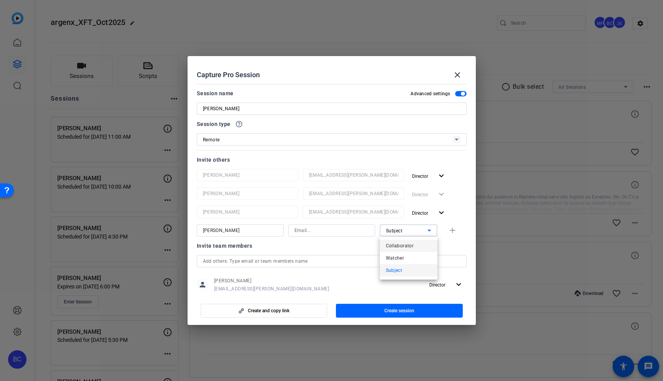
click at [404, 244] on span "Collaborator" at bounding box center [400, 245] width 28 height 9
click at [316, 227] on input at bounding box center [331, 230] width 75 height 9
paste input "[EMAIL_ADDRESS][PERSON_NAME][DOMAIN_NAME]"
type input "[EMAIL_ADDRESS][PERSON_NAME][DOMAIN_NAME]"
click at [451, 231] on mat-icon "add" at bounding box center [452, 231] width 10 height 10
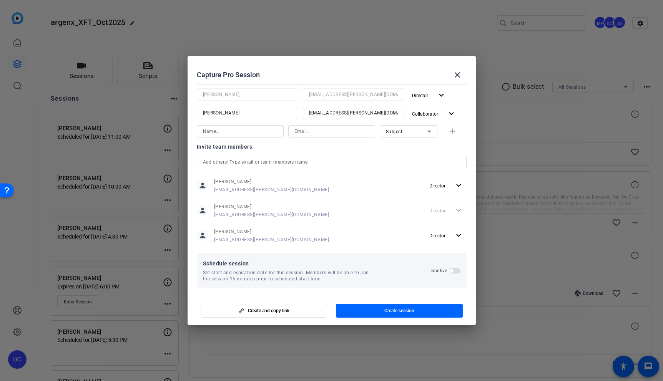
scroll to position [120, 0]
click at [451, 268] on span "button" at bounding box center [451, 269] width 4 height 4
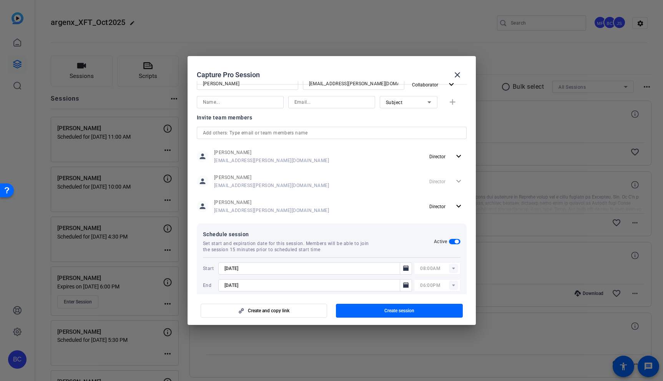
scroll to position [159, 0]
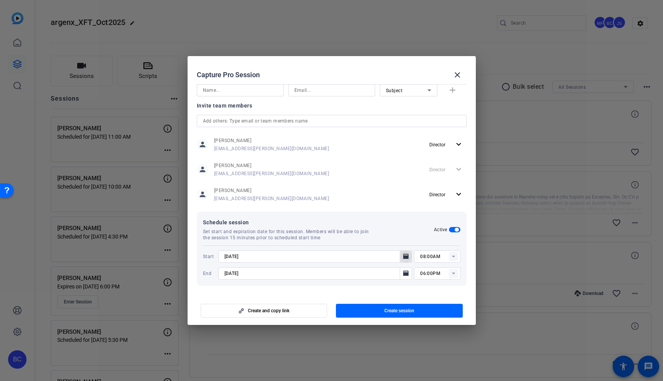
click at [403, 258] on icon "Open calendar" at bounding box center [405, 256] width 5 height 5
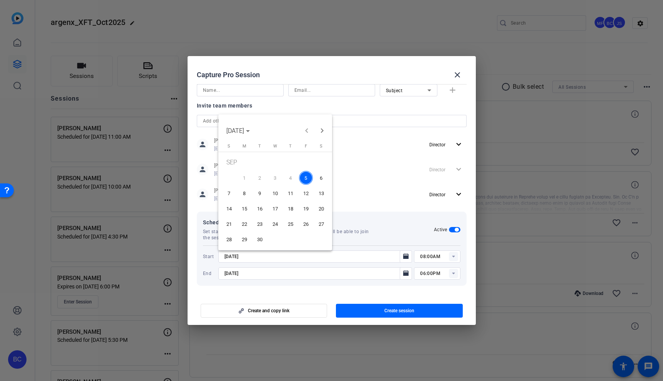
click at [245, 207] on span "15" at bounding box center [244, 209] width 14 height 14
type input "[DATE]"
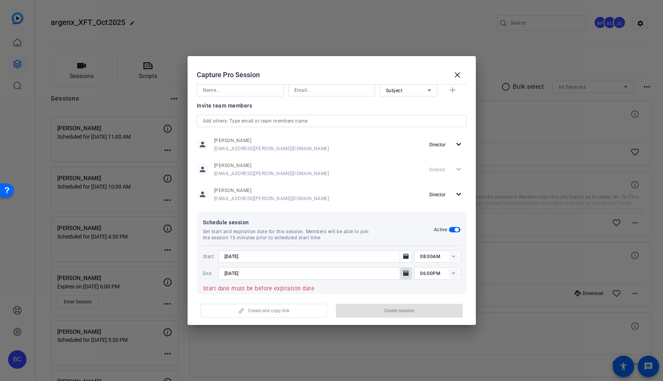
click at [404, 273] on icon "Open calendar" at bounding box center [405, 272] width 5 height 5
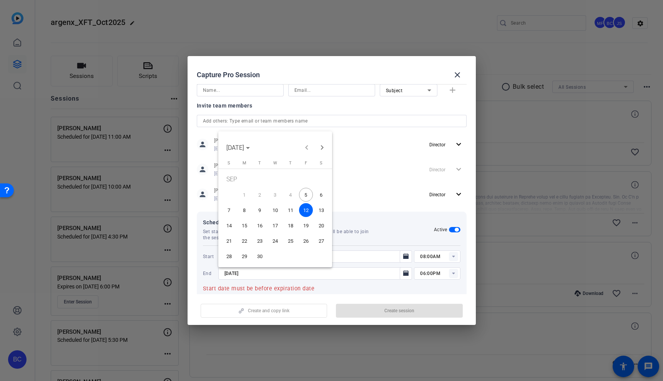
click at [242, 223] on span "15" at bounding box center [244, 226] width 14 height 14
type input "[DATE]"
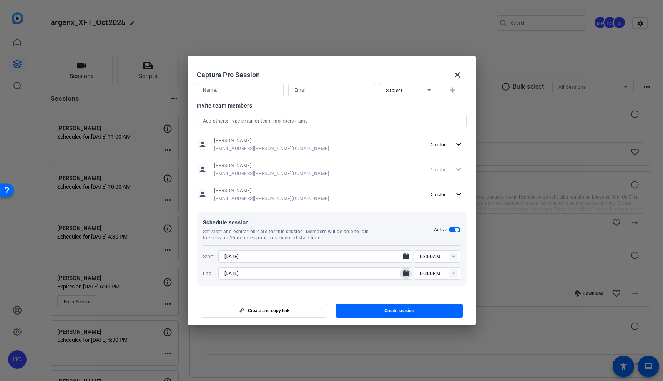
click at [456, 255] on rect at bounding box center [453, 256] width 9 height 9
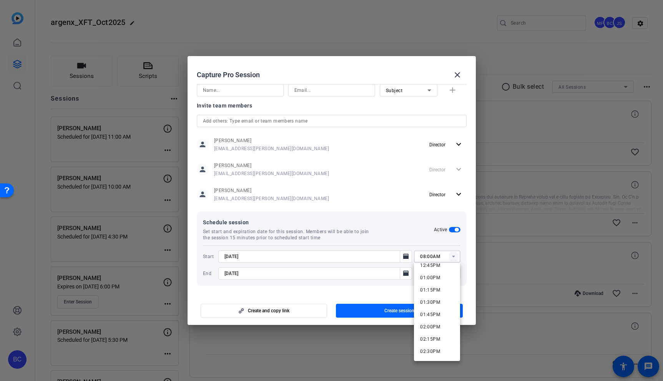
scroll to position [623, 0]
click at [431, 284] on span "01:00PM" at bounding box center [430, 287] width 20 height 9
type input "01:00PM"
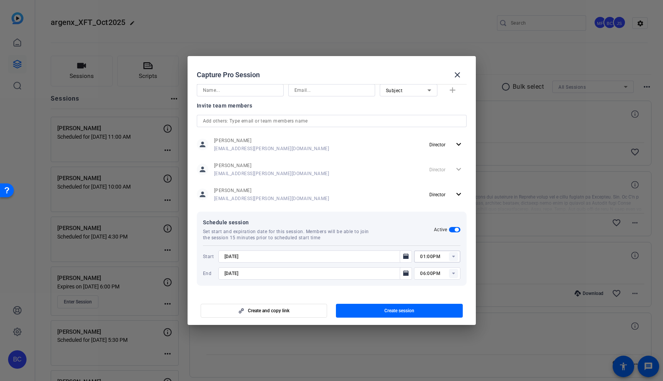
click at [453, 273] on icon at bounding box center [453, 274] width 3 height 2
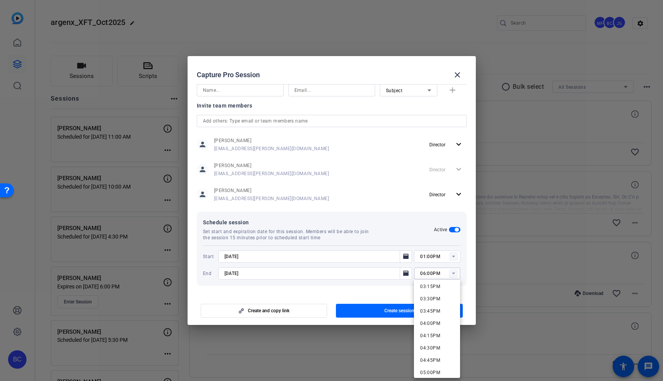
scroll to position [753, 0]
click at [431, 321] on span "04:00PM" at bounding box center [430, 322] width 20 height 5
type input "04:00PM"
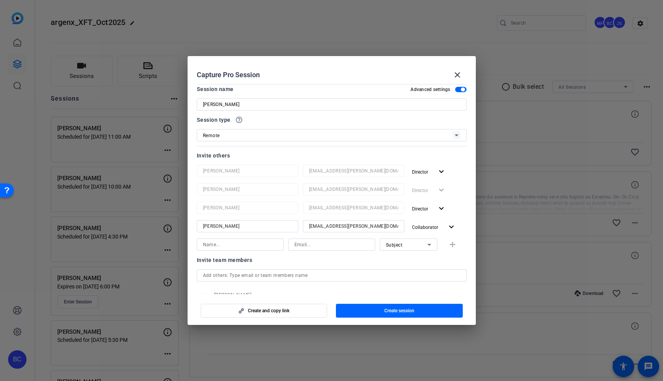
scroll to position [0, 0]
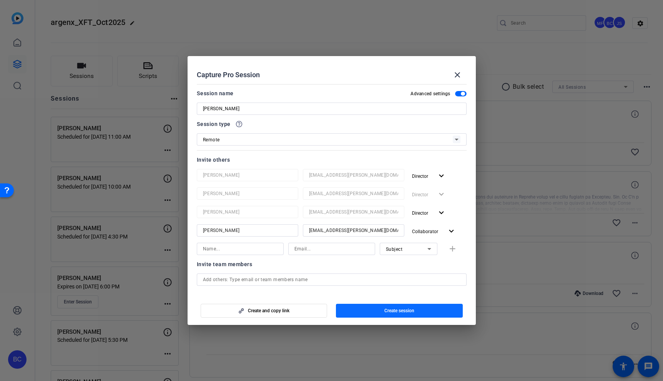
click at [395, 309] on span "Create session" at bounding box center [399, 311] width 30 height 6
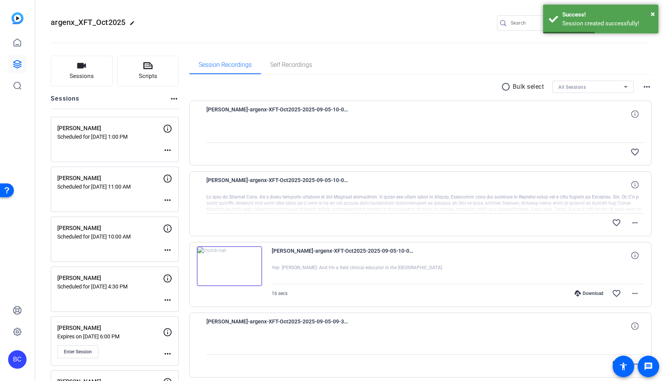
click at [167, 147] on mat-icon "more_horiz" at bounding box center [167, 150] width 9 height 9
click at [182, 161] on span "Edit Session" at bounding box center [186, 161] width 35 height 9
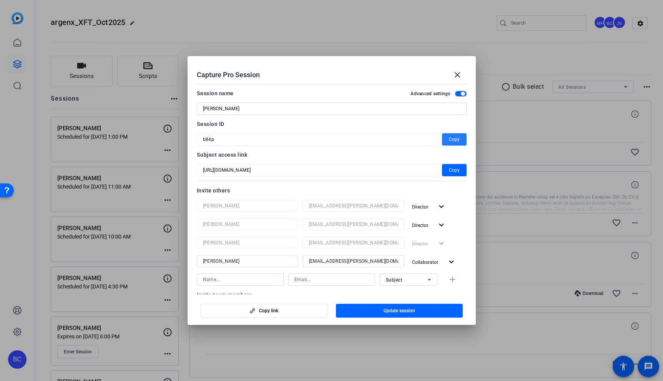
click at [457, 140] on span "Copy" at bounding box center [454, 139] width 11 height 9
click at [460, 75] on mat-icon "close" at bounding box center [456, 74] width 9 height 9
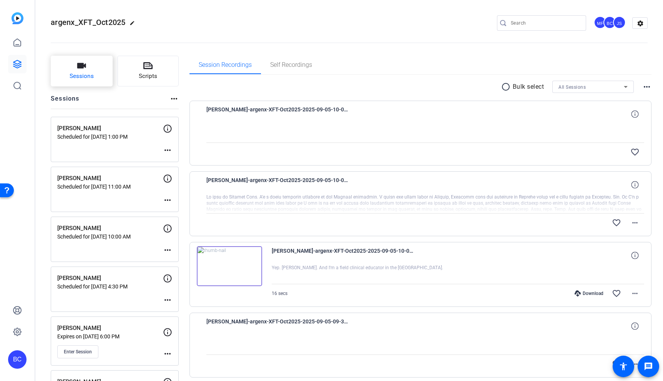
click at [98, 67] on button "Sessions" at bounding box center [82, 71] width 62 height 31
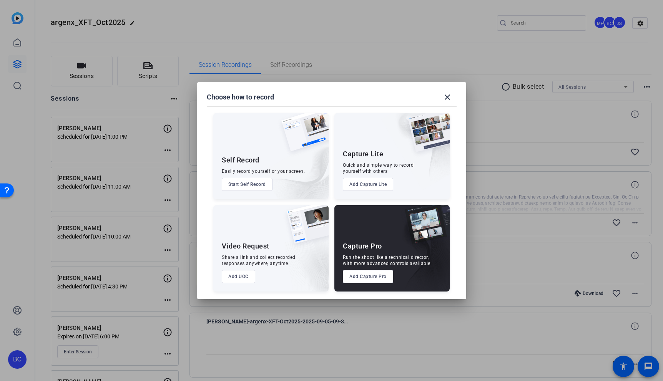
click at [376, 279] on button "Add Capture Pro" at bounding box center [368, 276] width 50 height 13
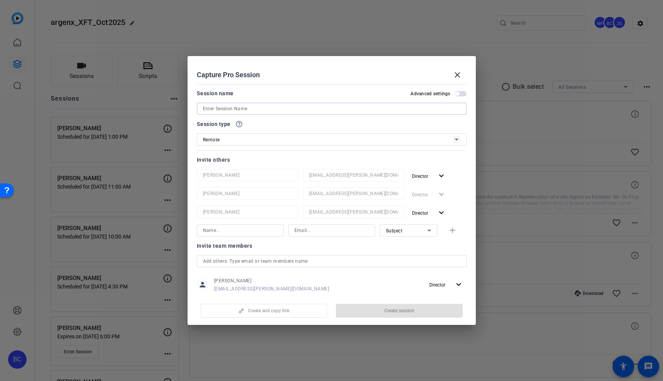
click at [291, 109] on input at bounding box center [331, 108] width 257 height 9
paste input "[PERSON_NAME]"
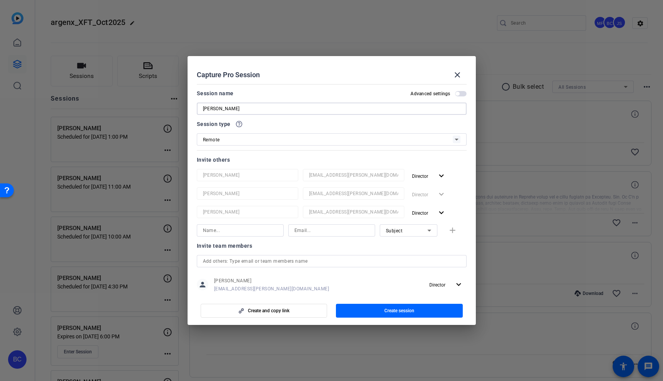
type input "[PERSON_NAME]"
click at [244, 232] on input at bounding box center [240, 230] width 75 height 9
type input "[PERSON_NAME]"
click at [341, 228] on input at bounding box center [331, 230] width 75 height 9
click at [394, 217] on mat-form-field "[EMAIL_ADDRESS][PERSON_NAME][DOMAIN_NAME]" at bounding box center [353, 212] width 101 height 12
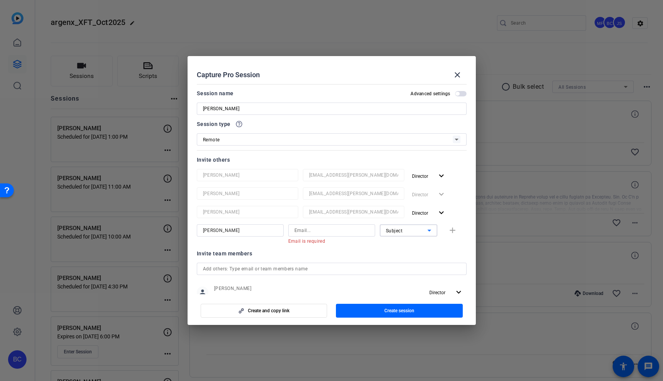
click at [399, 229] on span "Subject" at bounding box center [394, 230] width 17 height 5
click at [406, 242] on span "Collaborator" at bounding box center [400, 245] width 28 height 9
click at [303, 232] on input at bounding box center [331, 230] width 75 height 9
paste input "[EMAIL_ADDRESS][PERSON_NAME][DOMAIN_NAME]"
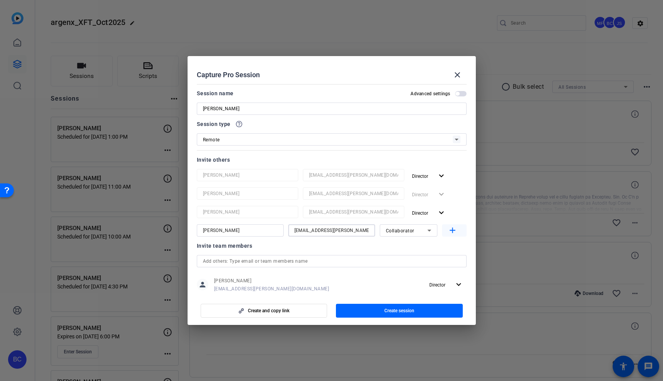
type input "[EMAIL_ADDRESS][PERSON_NAME][DOMAIN_NAME]"
click at [454, 229] on mat-icon "add" at bounding box center [452, 231] width 10 height 10
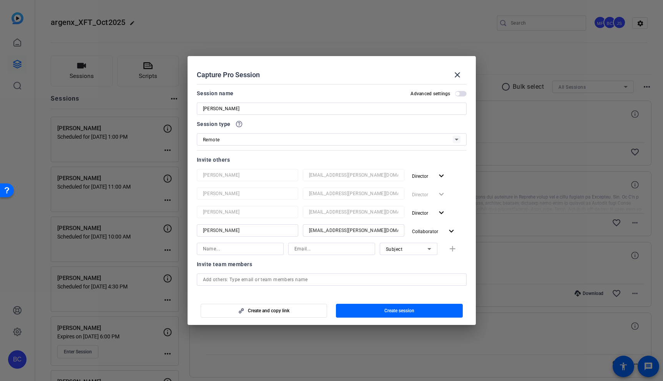
click at [458, 91] on span "button" at bounding box center [461, 93] width 12 height 5
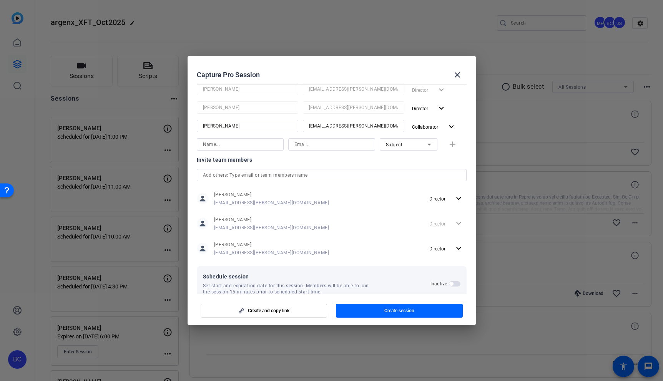
scroll to position [120, 0]
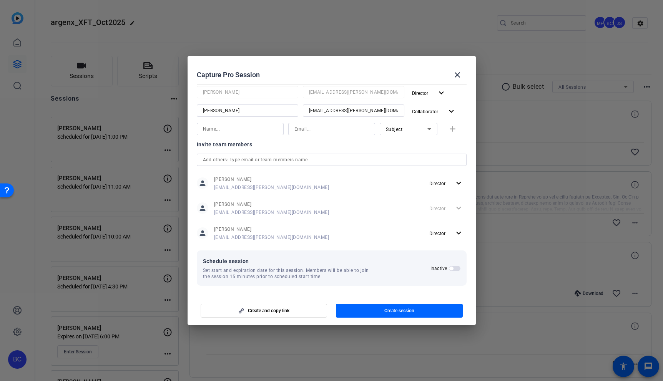
click at [453, 269] on span "button" at bounding box center [455, 268] width 12 height 5
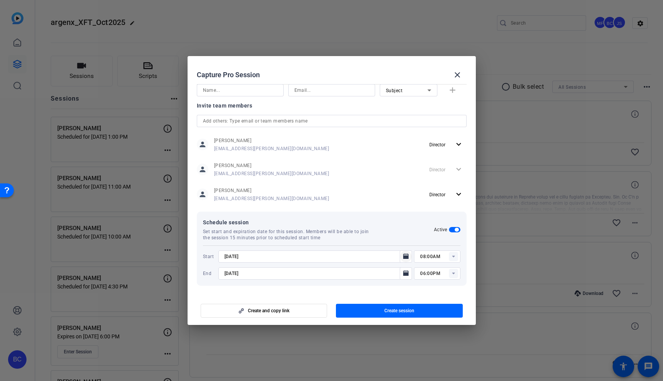
click at [404, 257] on icon "Open calendar" at bounding box center [405, 256] width 5 height 5
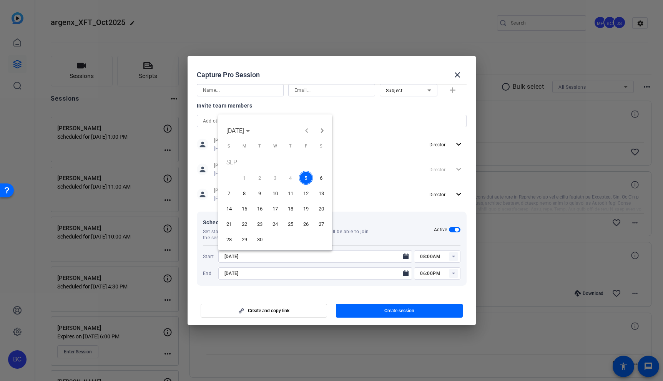
click at [260, 204] on span "16" at bounding box center [260, 209] width 14 height 14
type input "[DATE]"
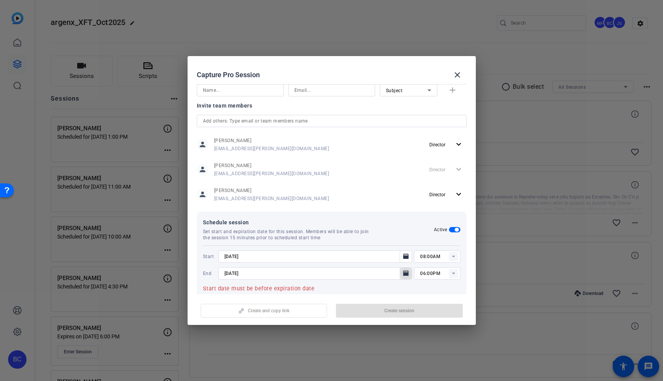
click at [406, 273] on icon "Open calendar" at bounding box center [405, 272] width 5 height 5
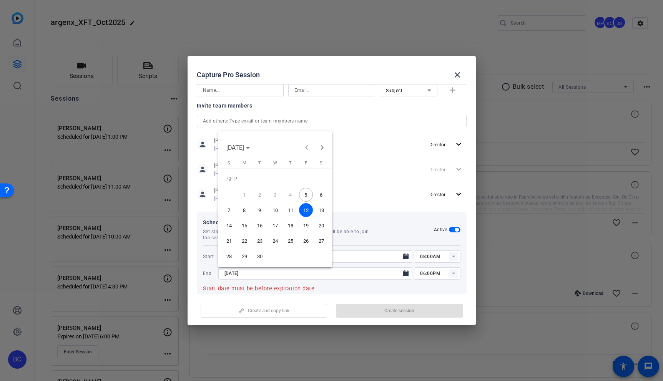
click at [260, 224] on span "16" at bounding box center [260, 226] width 14 height 14
type input "[DATE]"
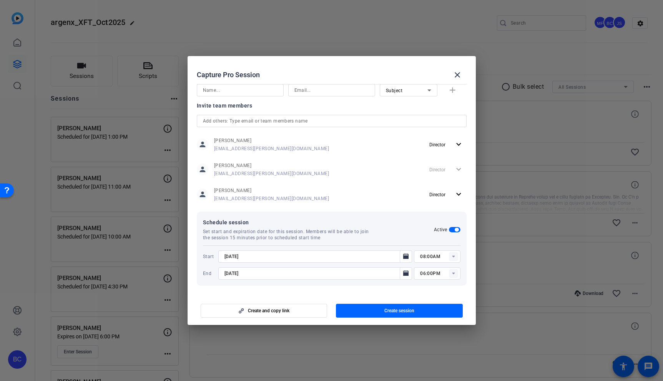
click at [453, 259] on rect at bounding box center [453, 256] width 9 height 9
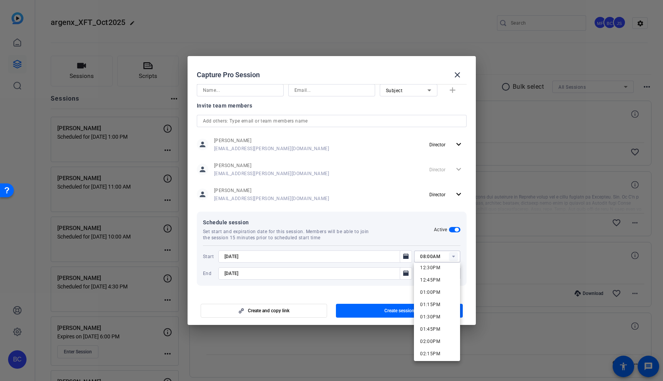
scroll to position [621, 0]
click at [424, 290] on span "01:00PM" at bounding box center [430, 290] width 20 height 5
type input "01:00PM"
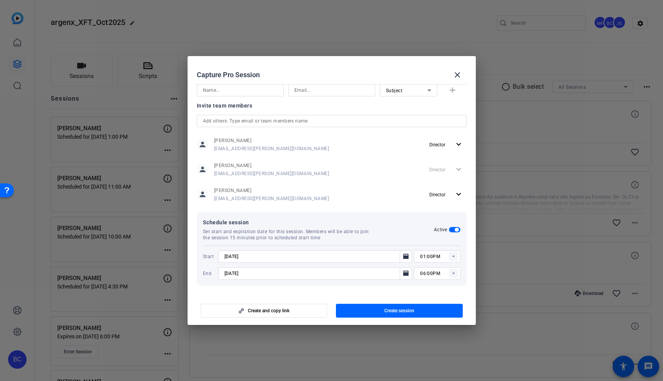
click at [452, 274] on rect at bounding box center [453, 273] width 9 height 9
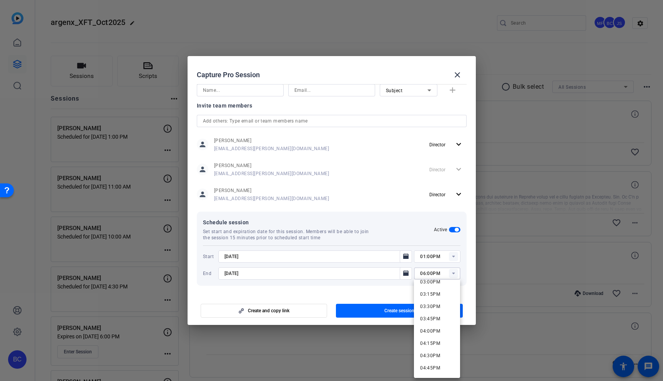
scroll to position [755, 0]
click at [436, 318] on span "04:00PM" at bounding box center [430, 320] width 20 height 5
type input "04:00PM"
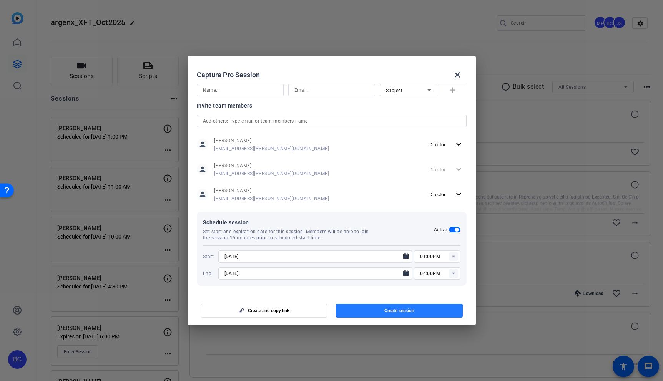
click at [413, 310] on span "Create session" at bounding box center [399, 311] width 30 height 6
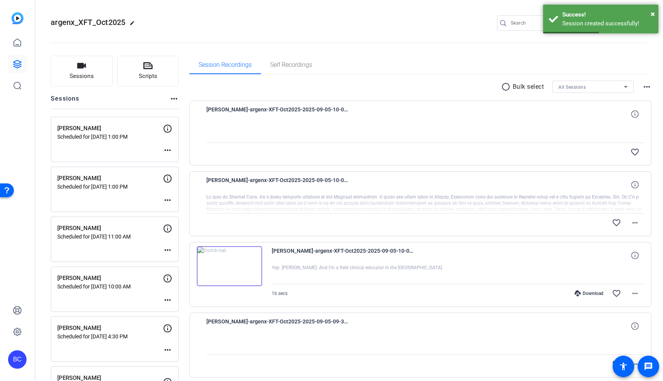
click at [165, 149] on mat-icon "more_horiz" at bounding box center [167, 150] width 9 height 9
click at [191, 159] on span "Edit Session" at bounding box center [186, 161] width 35 height 9
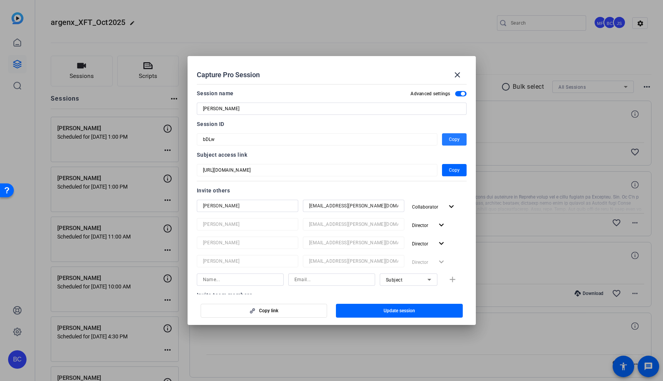
click at [456, 137] on span "Copy" at bounding box center [454, 139] width 11 height 9
click at [459, 75] on mat-icon "close" at bounding box center [456, 74] width 9 height 9
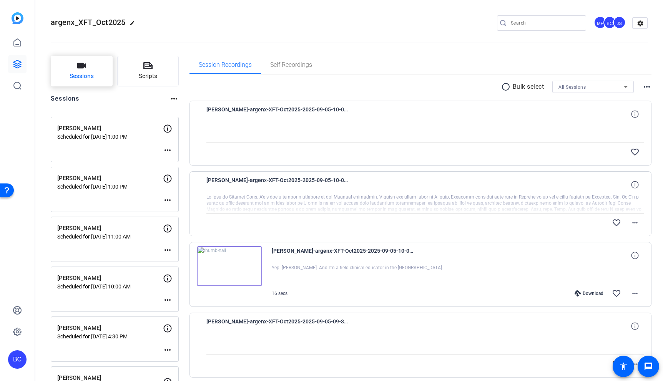
click at [86, 76] on span "Sessions" at bounding box center [82, 76] width 24 height 9
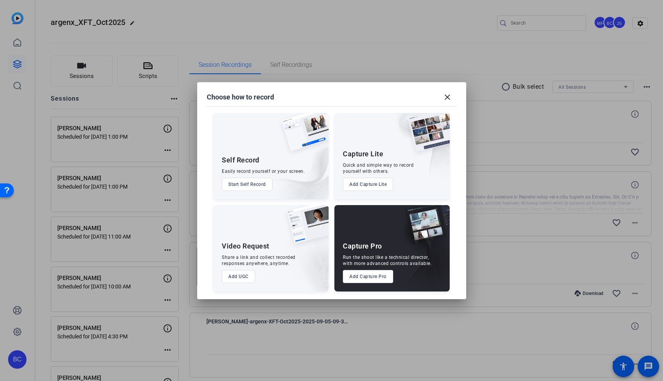
click at [379, 279] on button "Add Capture Pro" at bounding box center [368, 276] width 50 height 13
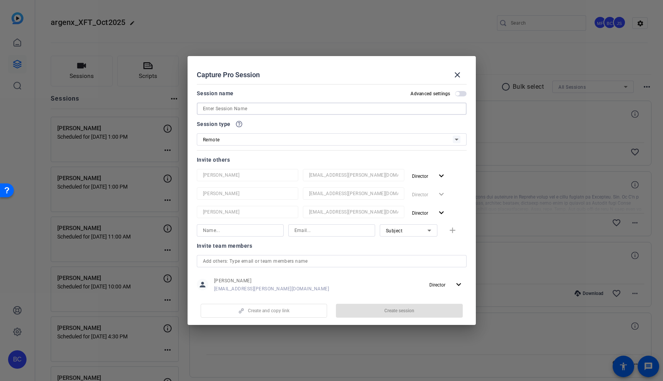
click at [249, 108] on input at bounding box center [331, 108] width 257 height 9
paste input "bDLw"
type input "bDLw"
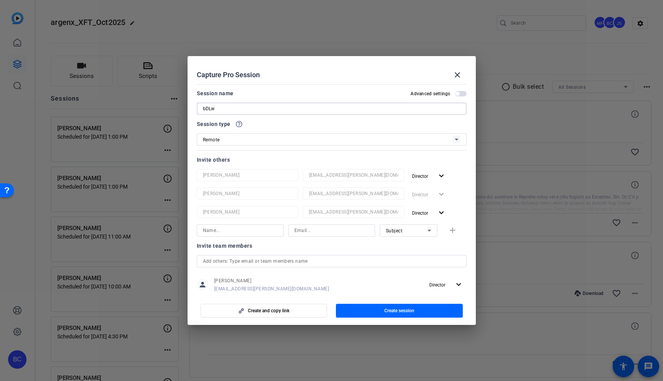
drag, startPoint x: 236, startPoint y: 107, endPoint x: 141, endPoint y: 95, distance: 95.6
click at [141, 95] on div "Choose how to record close Self Record Easily record yourself or your screen. S…" at bounding box center [331, 190] width 663 height 381
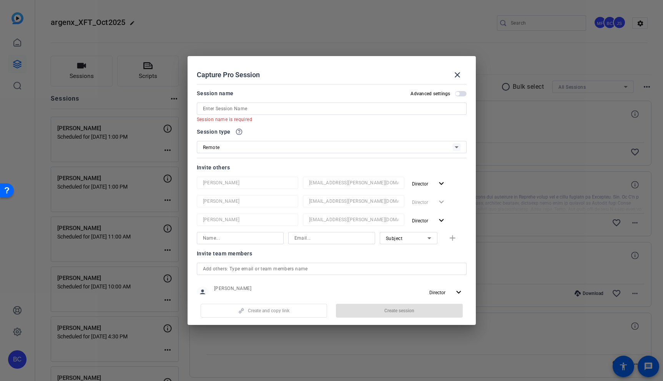
click at [458, 95] on span "button" at bounding box center [457, 94] width 4 height 4
click at [254, 108] on input at bounding box center [331, 108] width 257 height 9
paste input "[PERSON_NAME]"
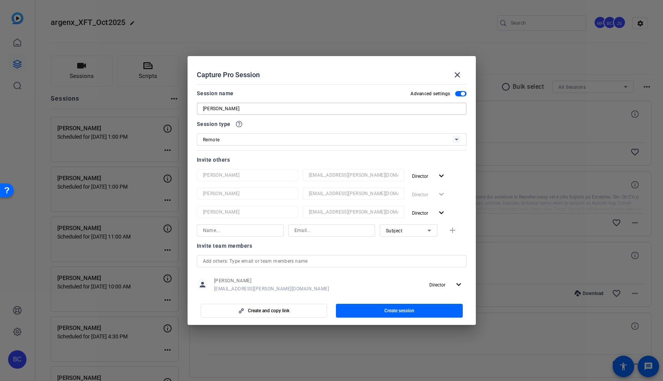
type input "[PERSON_NAME]"
click at [241, 231] on input at bounding box center [240, 230] width 75 height 9
type input "[PERSON_NAME]"
click at [302, 230] on input at bounding box center [331, 230] width 75 height 9
type input "[EMAIL_ADDRESS][PERSON_NAME][DOMAIN_NAME]"
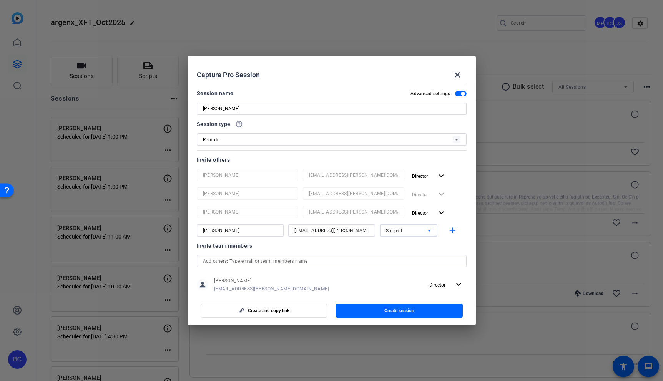
click at [414, 232] on div "Subject" at bounding box center [406, 231] width 41 height 10
click at [404, 245] on span "Collaborator" at bounding box center [400, 245] width 28 height 9
drag, startPoint x: 354, startPoint y: 229, endPoint x: 173, endPoint y: 212, distance: 181.7
click at [173, 212] on div "Choose how to record close Self Record Easily record yourself or your screen. S…" at bounding box center [331, 190] width 663 height 381
click at [450, 230] on mat-icon "add" at bounding box center [452, 231] width 10 height 10
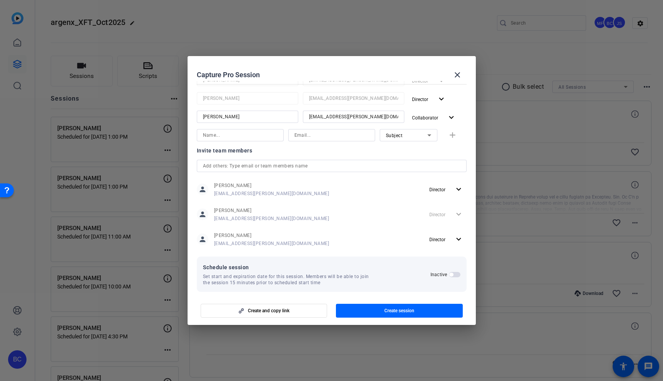
scroll to position [120, 0]
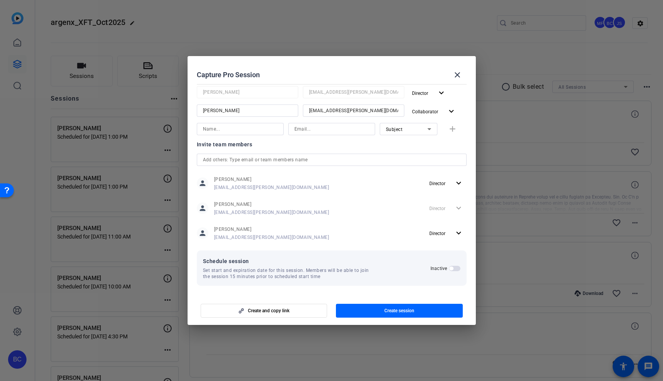
click at [452, 269] on span "button" at bounding box center [451, 269] width 4 height 4
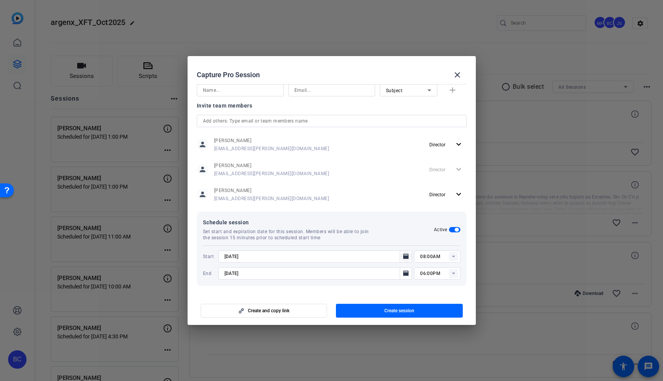
click at [407, 253] on icon "Open calendar" at bounding box center [406, 256] width 6 height 9
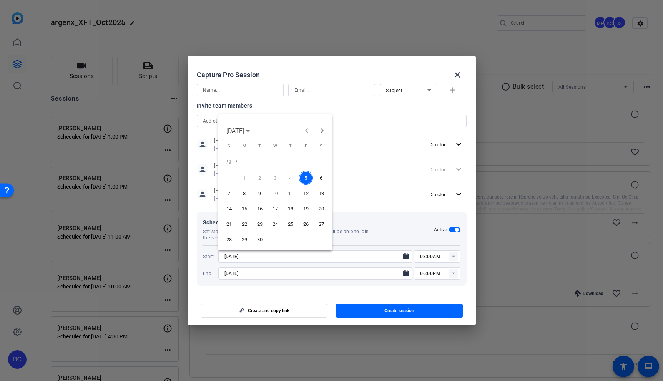
click at [276, 210] on span "17" at bounding box center [275, 209] width 14 height 14
type input "[DATE]"
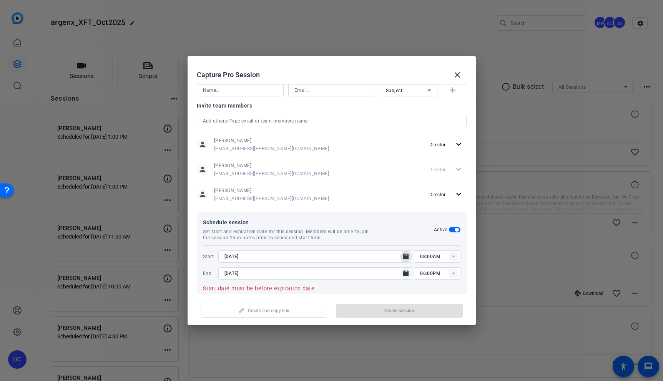
click at [405, 274] on icon "Open calendar" at bounding box center [405, 272] width 5 height 5
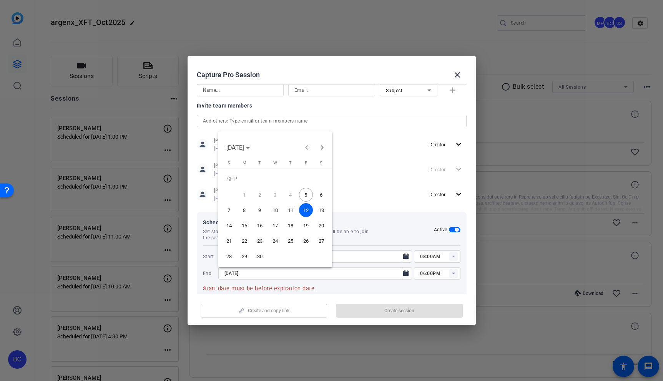
click at [271, 225] on span "17" at bounding box center [275, 226] width 14 height 14
type input "[DATE]"
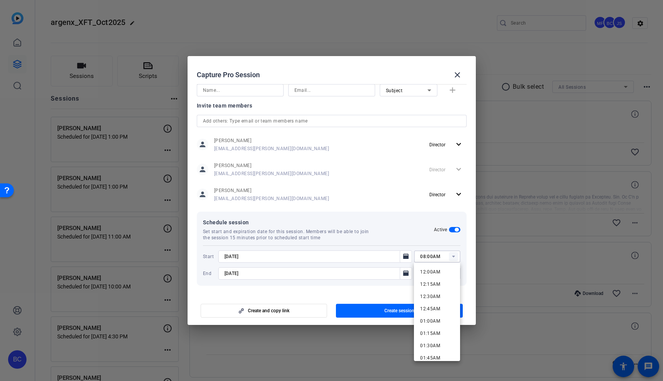
drag, startPoint x: 425, startPoint y: 258, endPoint x: 418, endPoint y: 257, distance: 7.3
click at [418, 257] on div "08:00AM" at bounding box center [437, 256] width 46 height 12
type input "10:00AM"
click at [433, 235] on div "Schedule session Set start and expiration date for this session. Members will b…" at bounding box center [318, 229] width 231 height 23
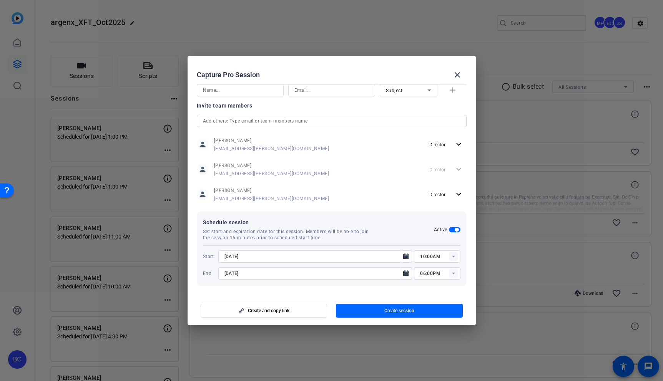
click at [425, 275] on input "06:00PM" at bounding box center [440, 273] width 40 height 9
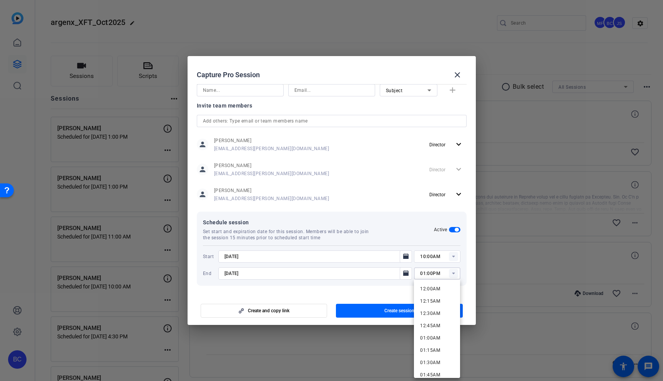
type input "01:00PM"
click at [420, 237] on div "Schedule session Set start and expiration date for this session. Members will b…" at bounding box center [318, 229] width 231 height 23
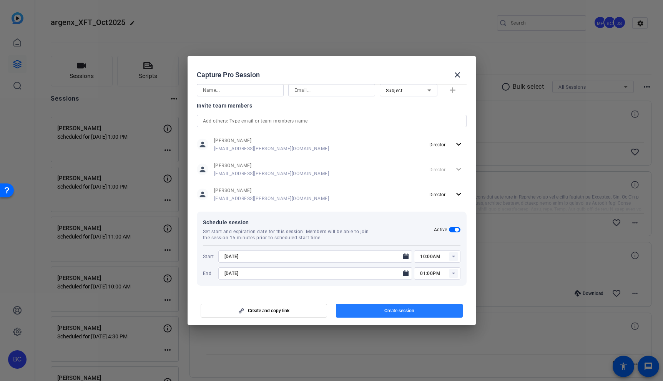
click at [424, 310] on span "button" at bounding box center [399, 311] width 127 height 18
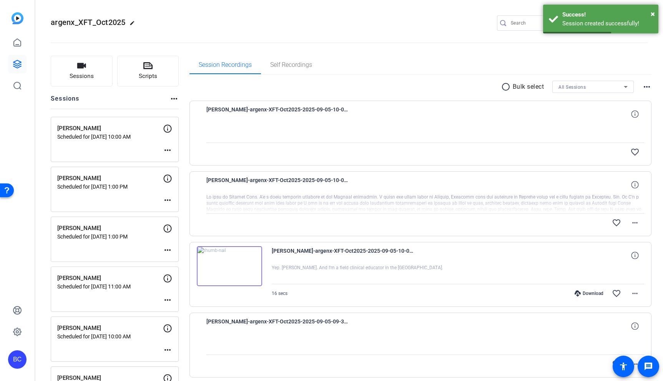
click at [169, 152] on mat-icon "more_horiz" at bounding box center [167, 150] width 9 height 9
click at [190, 163] on span "Edit Session" at bounding box center [186, 161] width 35 height 9
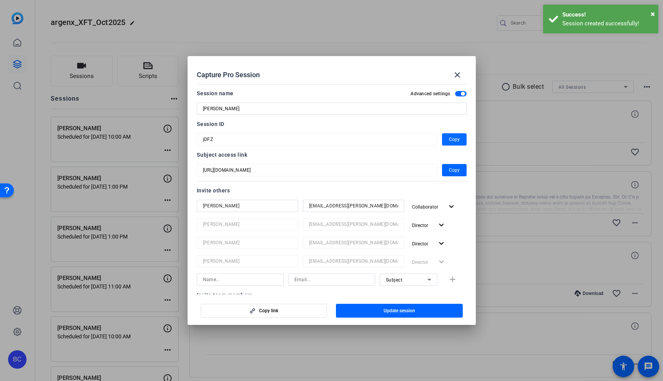
click at [451, 138] on span "Copy" at bounding box center [454, 139] width 11 height 9
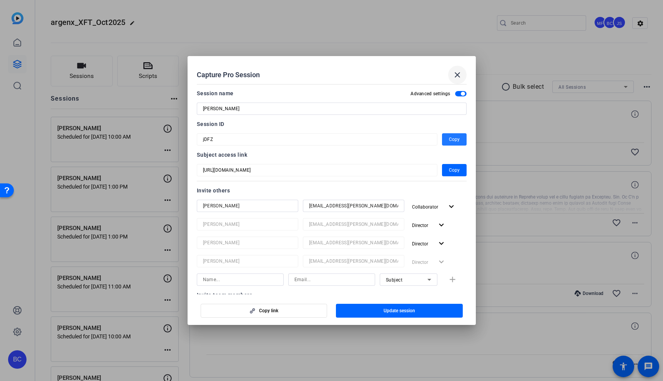
click at [457, 72] on mat-icon "close" at bounding box center [456, 74] width 9 height 9
